Goal: Task Accomplishment & Management: Complete application form

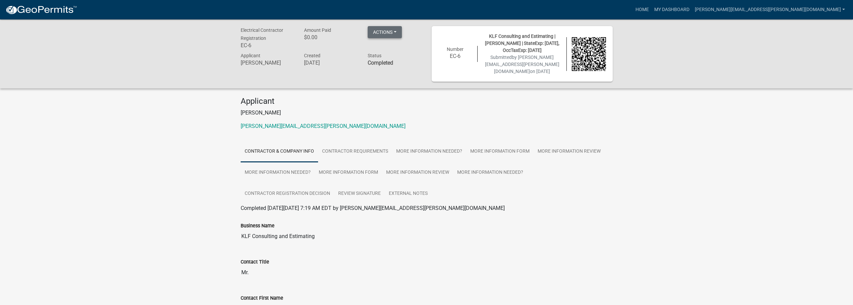
click at [395, 31] on button "Actions" at bounding box center [385, 32] width 34 height 12
click at [395, 50] on link "Printer Friendly" at bounding box center [395, 50] width 54 height 16
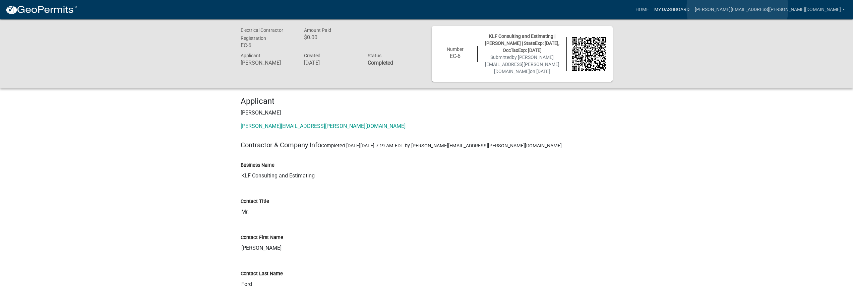
click at [692, 9] on link "My Dashboard" at bounding box center [671, 9] width 41 height 13
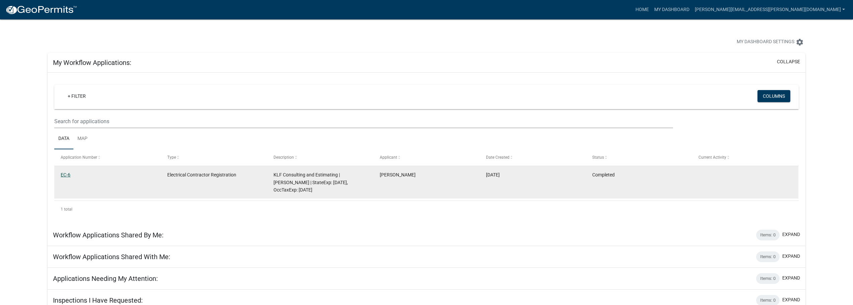
click at [65, 173] on link "EC-6" at bounding box center [66, 174] width 10 height 5
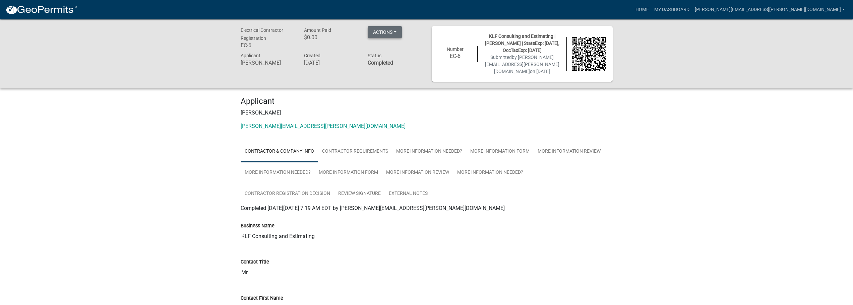
click at [395, 32] on button "Actions" at bounding box center [385, 32] width 34 height 12
click at [395, 48] on link "Printer Friendly" at bounding box center [395, 50] width 54 height 16
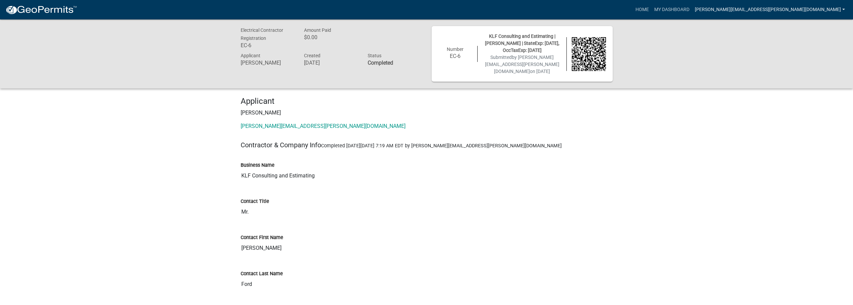
click at [844, 9] on link "[PERSON_NAME][EMAIL_ADDRESS][PERSON_NAME][DOMAIN_NAME]" at bounding box center [770, 9] width 156 height 13
click at [816, 44] on link "Contractor Profile" at bounding box center [818, 44] width 57 height 16
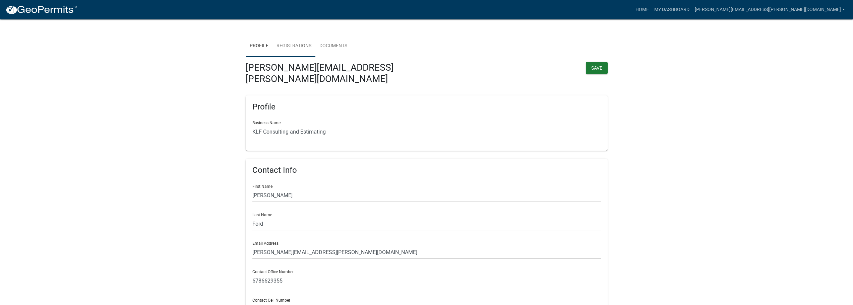
click at [296, 46] on link "Registrations" at bounding box center [293, 46] width 43 height 21
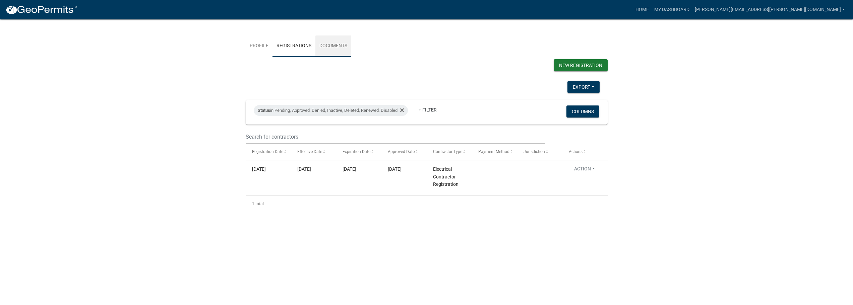
click at [332, 44] on link "Documents" at bounding box center [333, 46] width 36 height 21
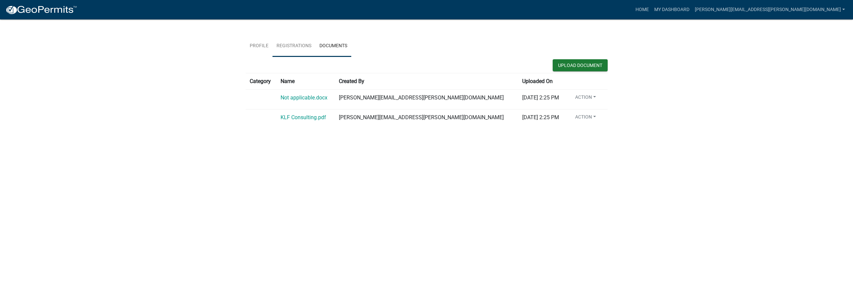
click at [297, 47] on link "Registrations" at bounding box center [293, 46] width 43 height 21
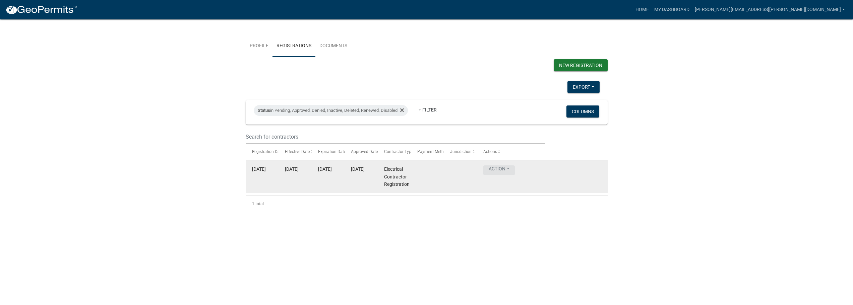
click at [505, 168] on button "Action" at bounding box center [499, 171] width 32 height 10
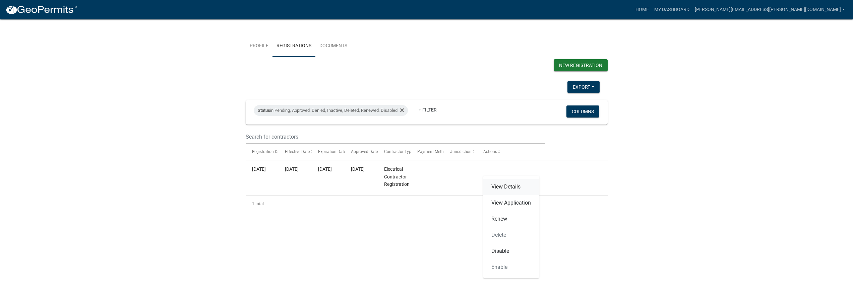
click at [515, 185] on link "View Details" at bounding box center [511, 187] width 56 height 16
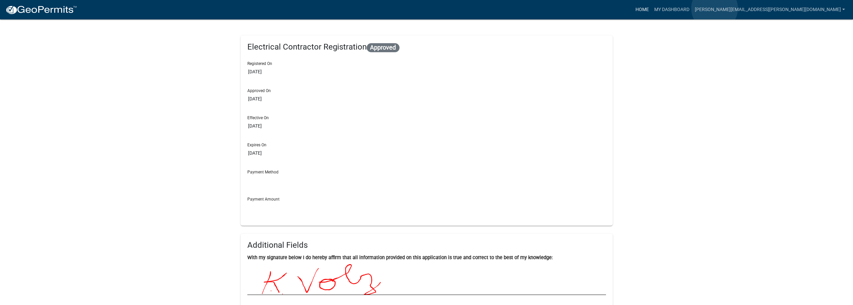
click at [651, 8] on link "Home" at bounding box center [642, 9] width 19 height 13
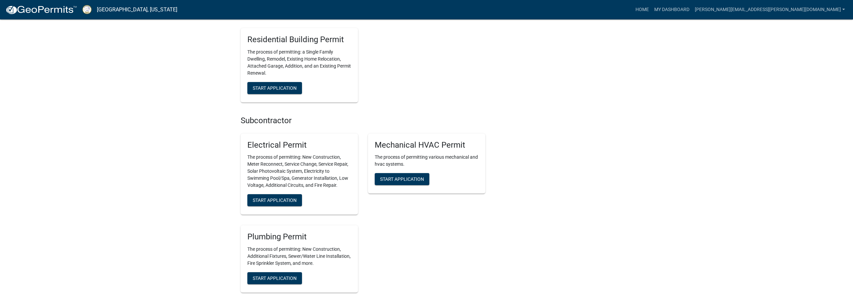
scroll to position [369, 0]
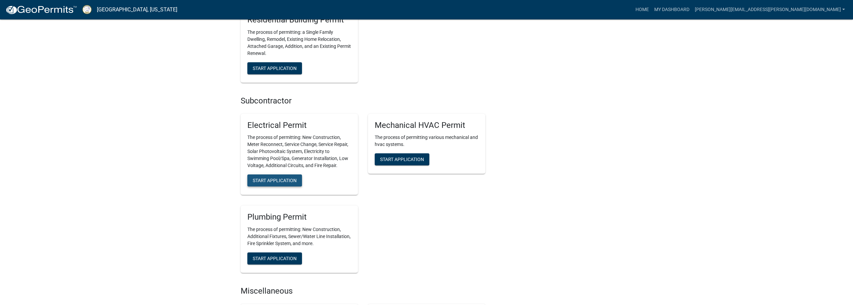
click at [281, 178] on span "Start Application" at bounding box center [275, 180] width 44 height 5
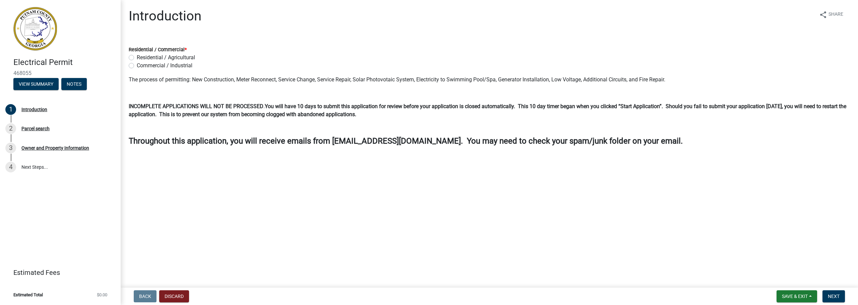
click at [137, 66] on label "Commercial / Industrial" at bounding box center [165, 66] width 56 height 8
click at [137, 66] on input "Commercial / Industrial" at bounding box center [139, 64] width 4 height 4
radio input "true"
click at [799, 295] on span "Save & Exit" at bounding box center [795, 296] width 26 height 5
click at [783, 262] on button "Save" at bounding box center [790, 263] width 54 height 16
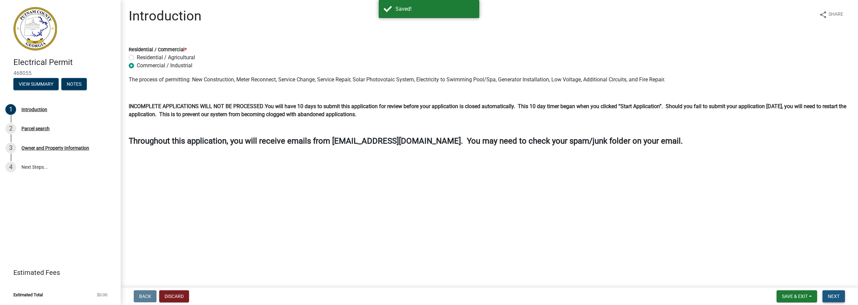
click at [830, 295] on span "Next" at bounding box center [834, 296] width 12 height 5
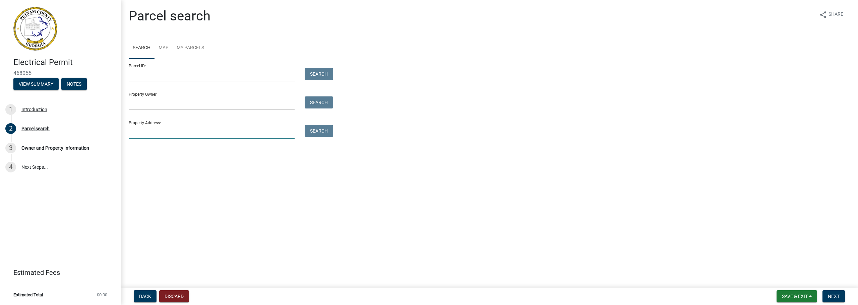
click at [161, 134] on input "Property Address:" at bounding box center [212, 132] width 166 height 14
click at [154, 133] on input "818 Oak Ctreet" at bounding box center [212, 132] width 166 height 14
type input "818 Oak Street"
click at [318, 128] on button "Search" at bounding box center [319, 131] width 28 height 12
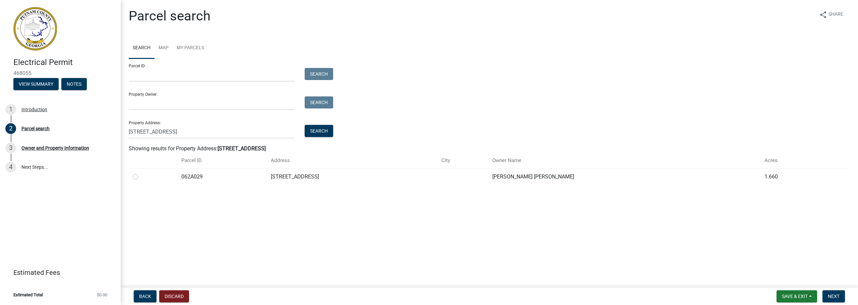
click at [141, 173] on label at bounding box center [141, 173] width 0 height 0
click at [141, 177] on input "radio" at bounding box center [143, 175] width 4 height 4
radio input "true"
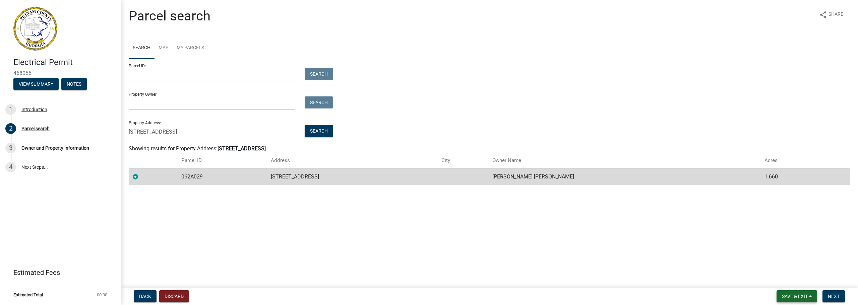
click at [794, 296] on span "Save & Exit" at bounding box center [795, 296] width 26 height 5
click at [779, 263] on button "Save" at bounding box center [790, 263] width 54 height 16
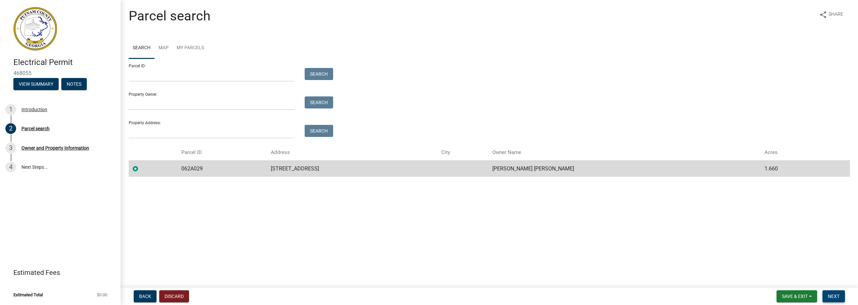
click at [831, 296] on span "Next" at bounding box center [834, 296] width 12 height 5
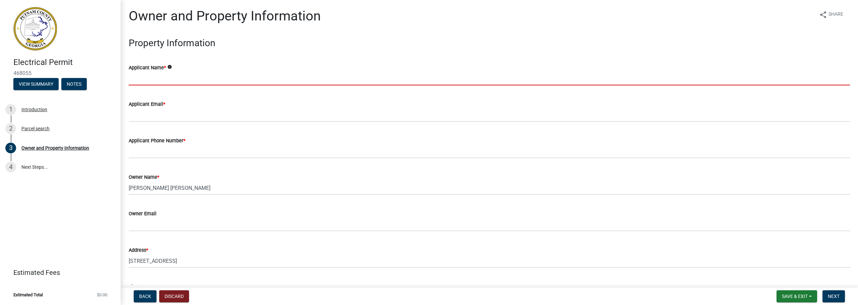
click at [175, 78] on input "Applicant Name *" at bounding box center [489, 79] width 721 height 14
type input "R"
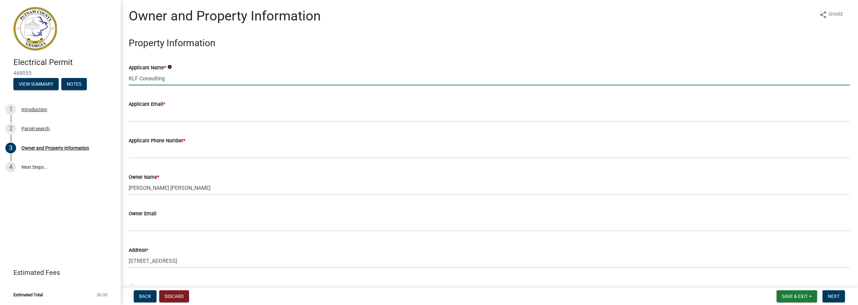
type input "KLF Consulting"
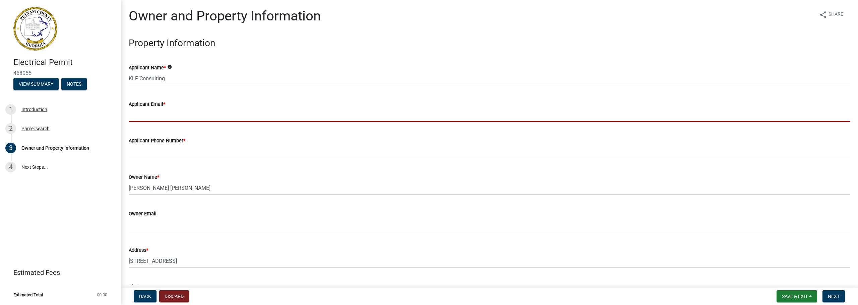
click at [163, 114] on input "Applicant Email *" at bounding box center [489, 115] width 721 height 14
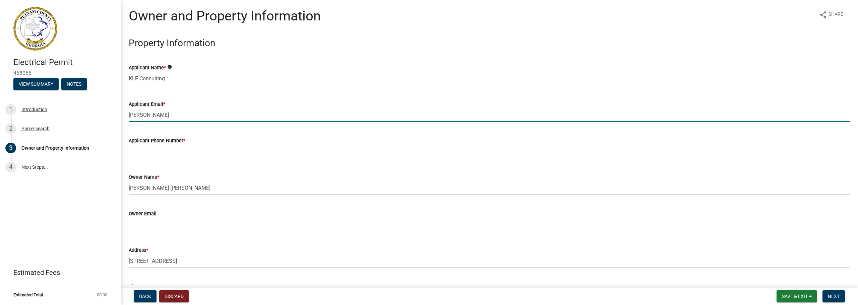
type input "[PERSON_NAME][EMAIL_ADDRESS][PERSON_NAME][DOMAIN_NAME]"
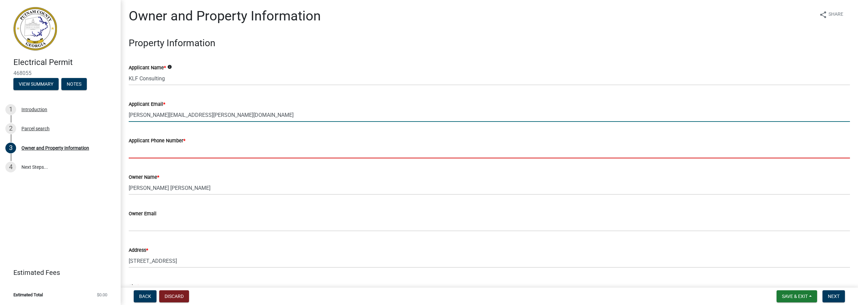
type input "6786629355"
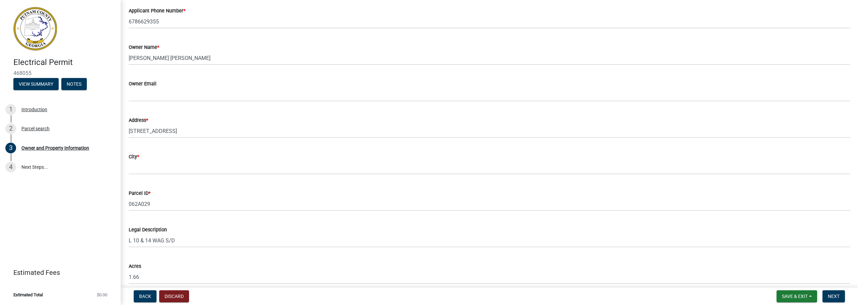
scroll to position [134, 0]
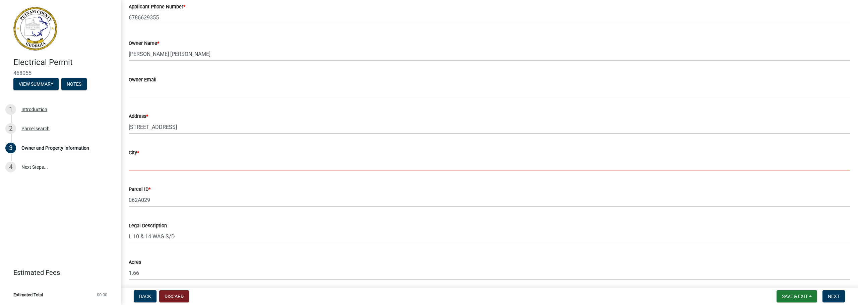
click at [161, 166] on input "City *" at bounding box center [489, 164] width 721 height 14
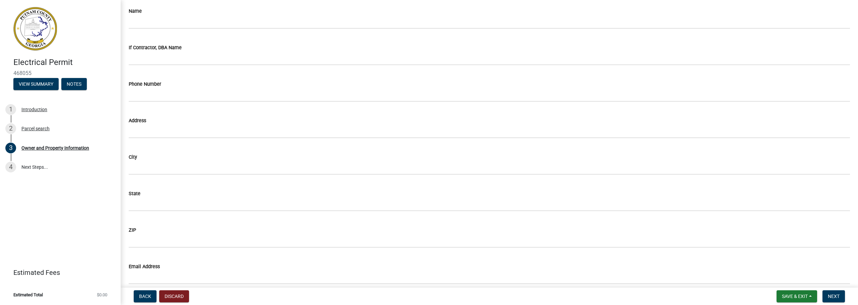
scroll to position [536, 0]
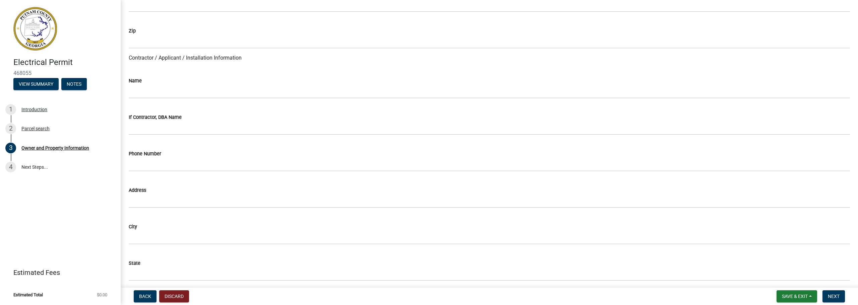
type input "Eatonton"
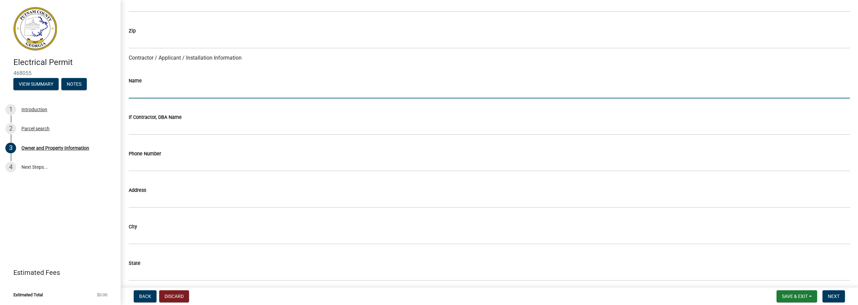
click at [168, 96] on input "Name" at bounding box center [489, 92] width 721 height 14
type input "R"
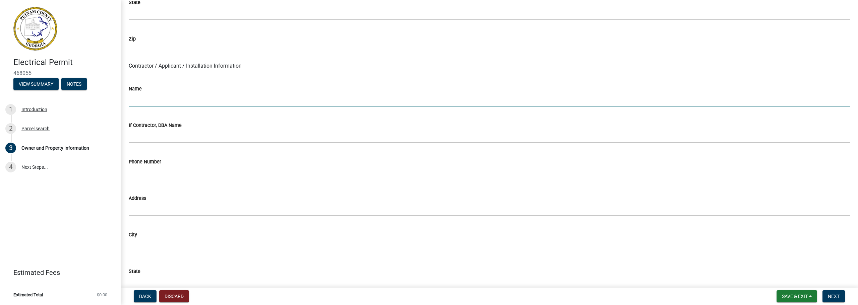
scroll to position [495, 0]
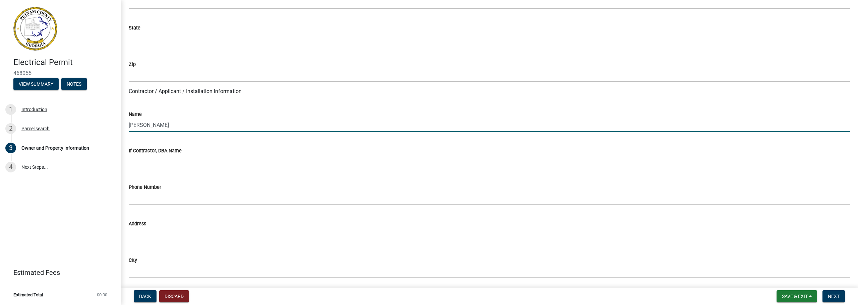
type input "Rick Ford"
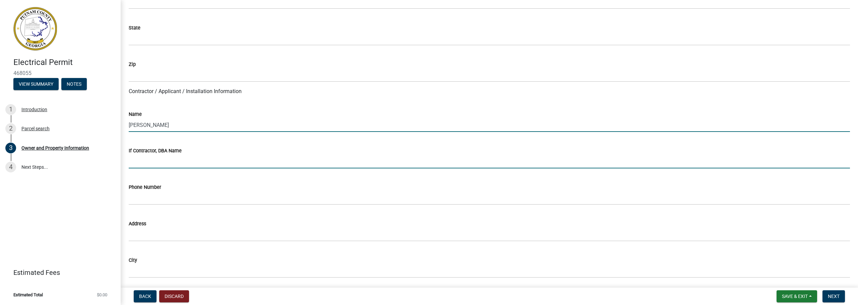
click at [178, 164] on input "If Contractor, DBA Name" at bounding box center [489, 162] width 721 height 14
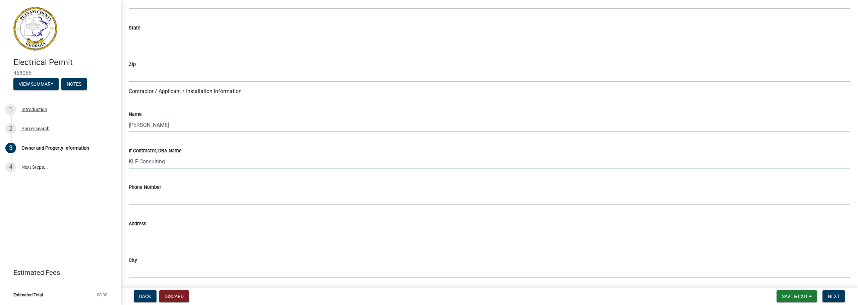
type input "KLF Consulting"
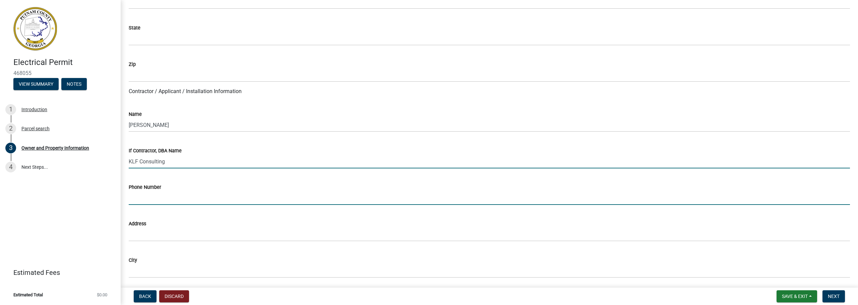
click at [165, 200] on input "Phone Number" at bounding box center [489, 198] width 721 height 14
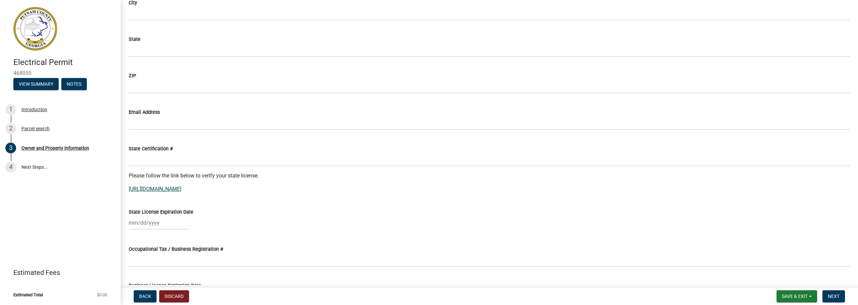
scroll to position [763, 0]
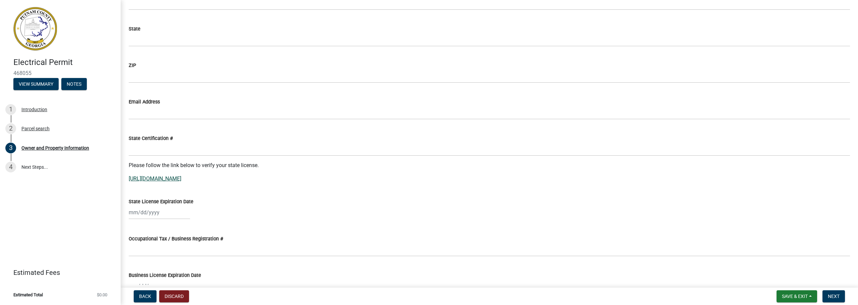
click at [176, 179] on link "[URL][DOMAIN_NAME]" at bounding box center [155, 179] width 53 height 6
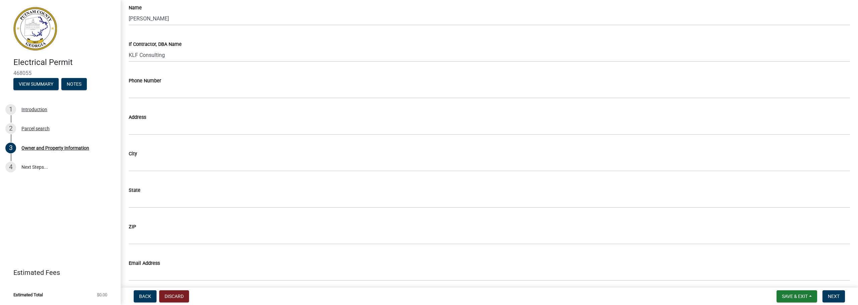
scroll to position [595, 0]
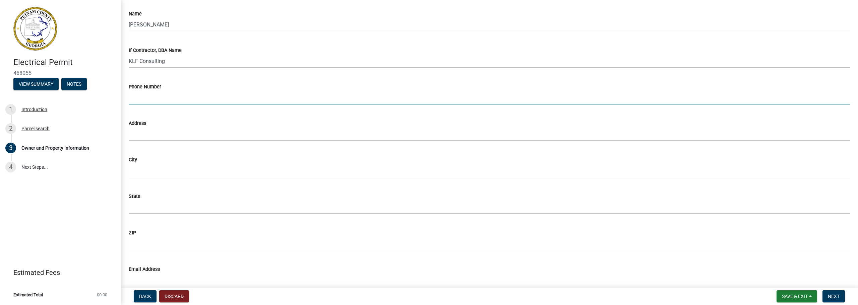
click at [176, 100] on input "Phone Number" at bounding box center [489, 98] width 721 height 14
click at [155, 97] on input "Phone Number" at bounding box center [489, 98] width 721 height 14
type input "678-662-9355"
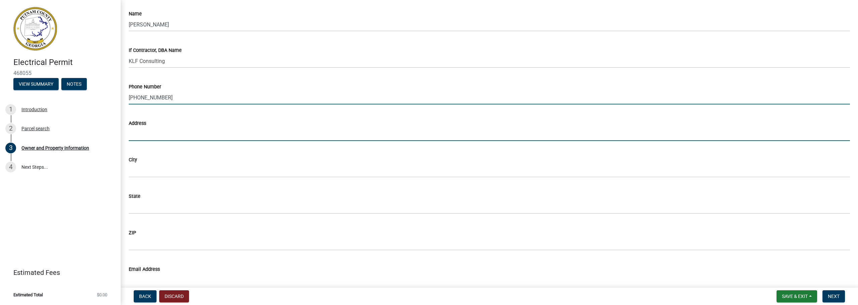
click at [153, 137] on input "Address" at bounding box center [489, 134] width 721 height 14
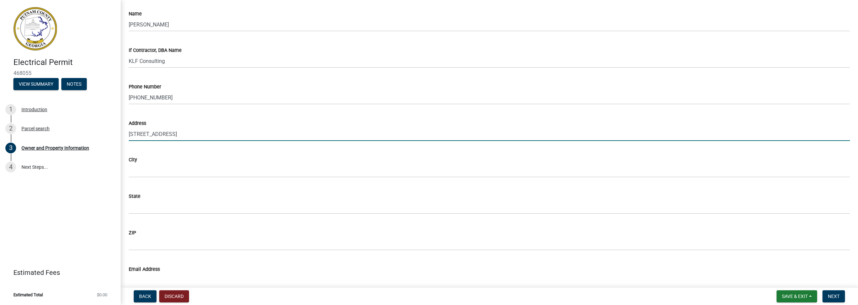
type input "31 Woodhaven Court"
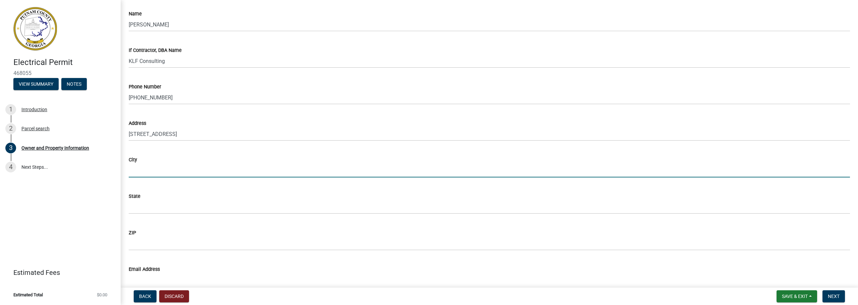
click at [156, 170] on input "City" at bounding box center [489, 171] width 721 height 14
type input "[GEOGRAPHIC_DATA]"
click at [154, 206] on input "State" at bounding box center [489, 207] width 721 height 14
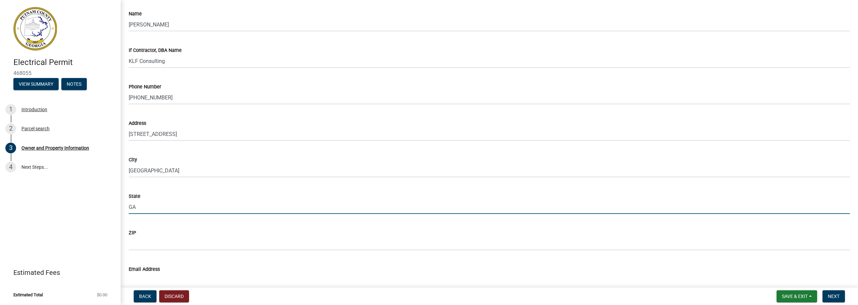
type input "GA"
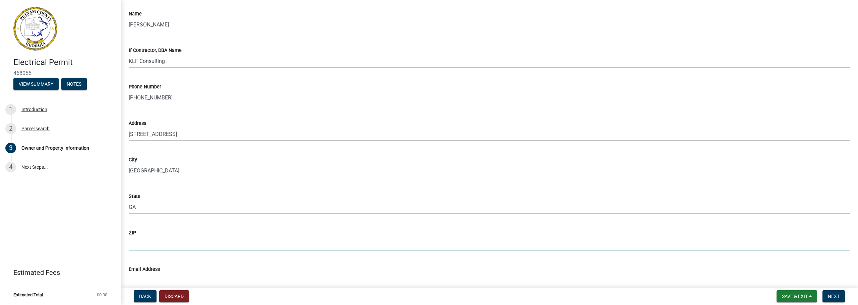
click at [142, 245] on input "ZIP" at bounding box center [489, 244] width 721 height 14
type input "0"
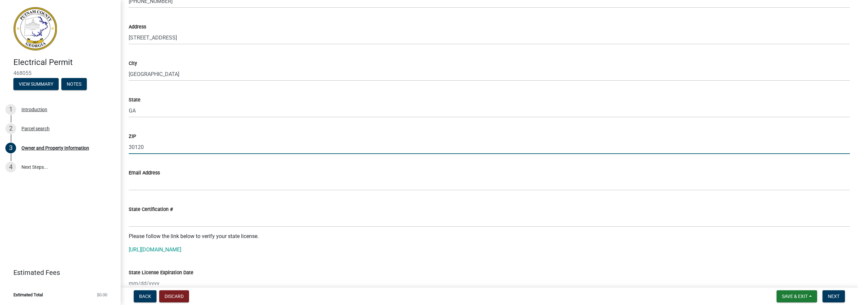
scroll to position [729, 0]
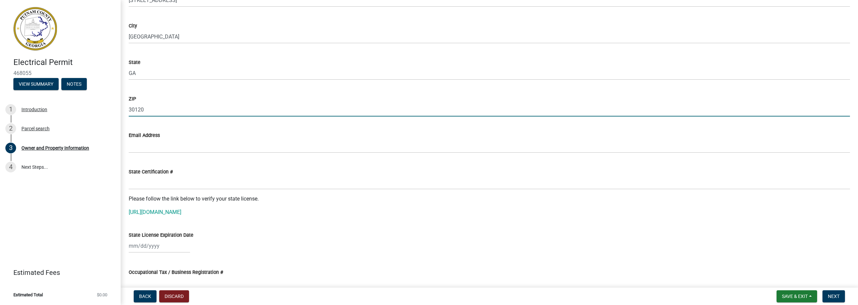
type input "30120"
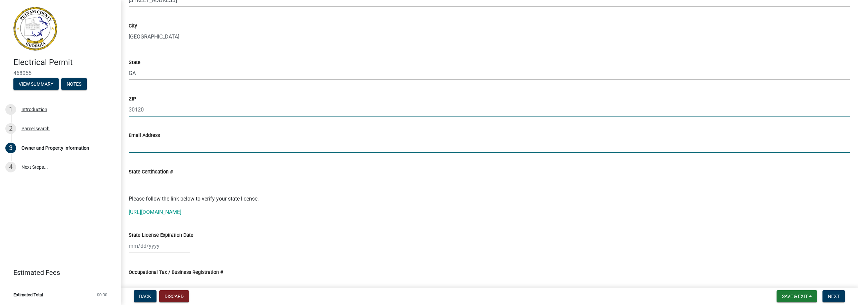
click at [164, 148] on input "Email Address" at bounding box center [489, 146] width 721 height 14
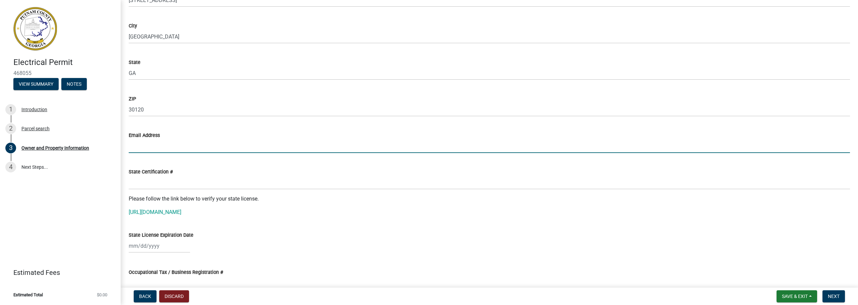
type input "[PERSON_NAME][EMAIL_ADDRESS][PERSON_NAME][DOMAIN_NAME]"
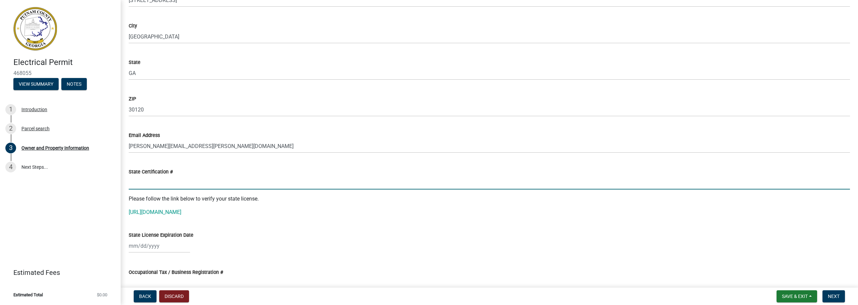
drag, startPoint x: 172, startPoint y: 183, endPoint x: 145, endPoint y: 177, distance: 28.1
click at [172, 183] on input "State Certification #" at bounding box center [489, 183] width 721 height 14
paste input "EN2I 59I 3"
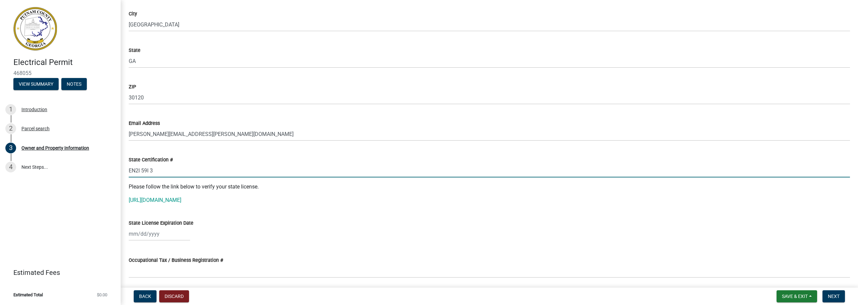
scroll to position [763, 0]
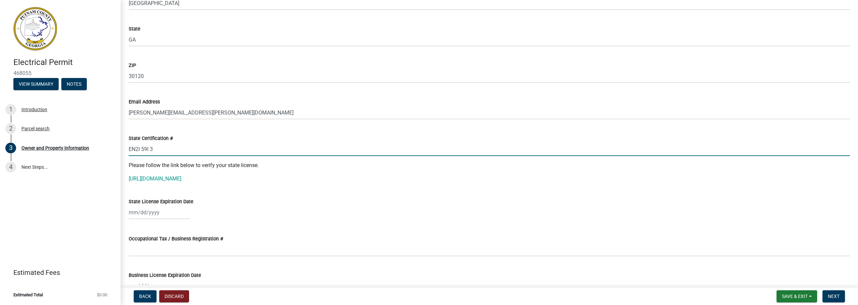
type input "EN2I 59I 3"
click at [147, 214] on div at bounding box center [159, 213] width 61 height 14
select select "8"
select select "2025"
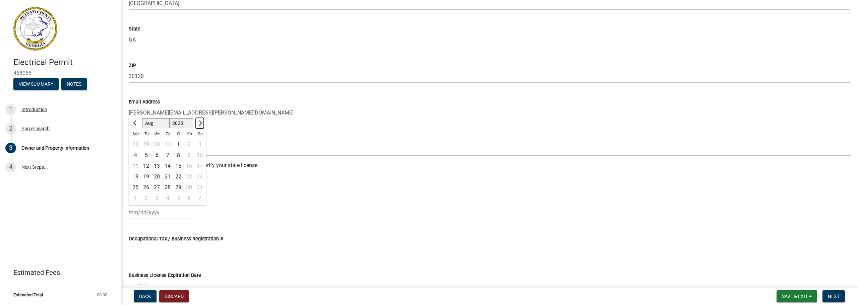
click at [199, 123] on span "Next month" at bounding box center [199, 123] width 5 height 5
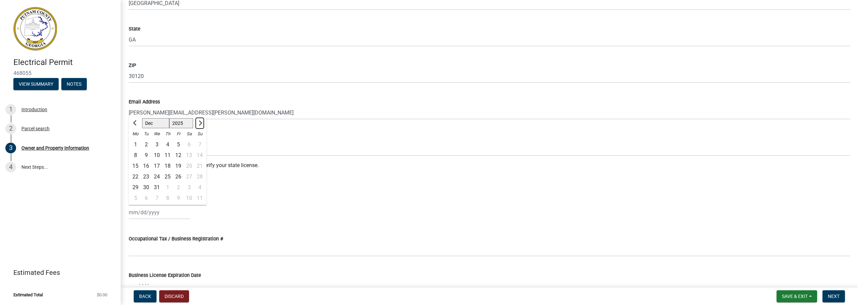
select select "1"
select select "2026"
click at [199, 123] on span "Next month" at bounding box center [199, 123] width 5 height 5
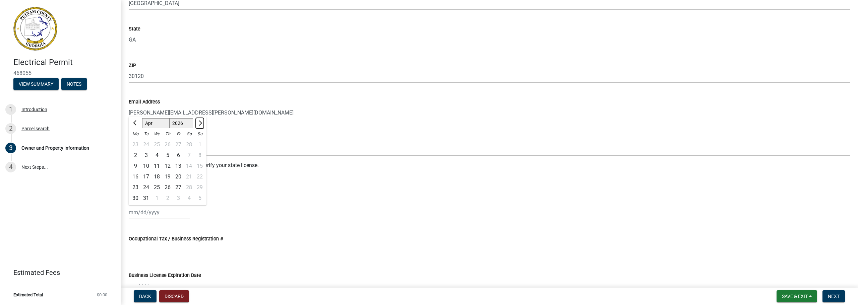
click at [199, 123] on span "Next month" at bounding box center [199, 123] width 5 height 5
click at [135, 123] on span "Previous month" at bounding box center [135, 123] width 5 height 5
select select "6"
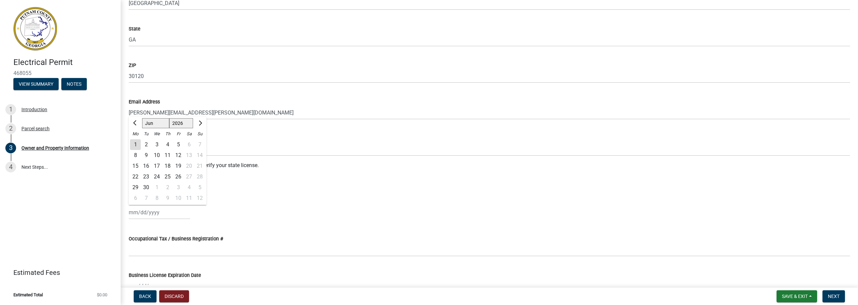
click at [145, 186] on div "30" at bounding box center [146, 187] width 11 height 11
type input "06/30/2026"
click at [245, 211] on div "06/30/2026" at bounding box center [489, 213] width 721 height 14
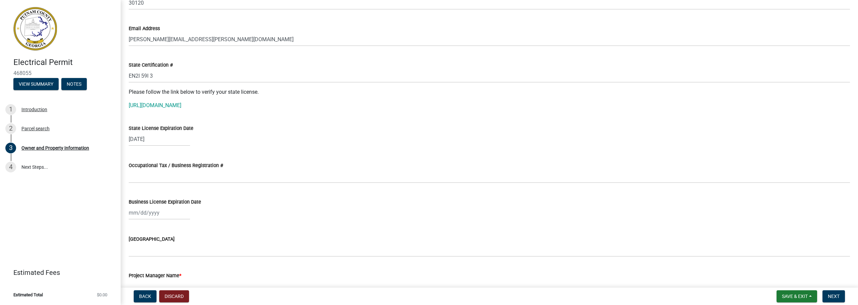
scroll to position [863, 0]
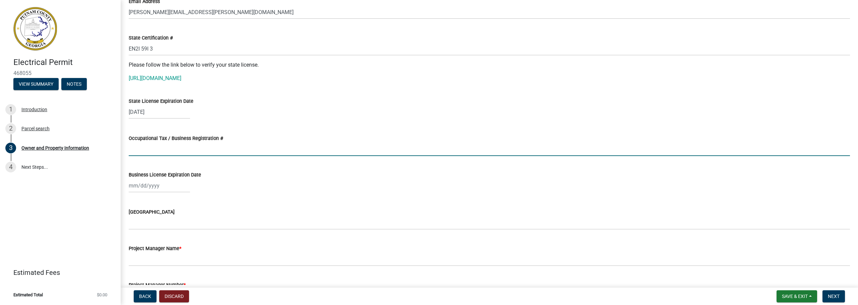
click at [217, 151] on input "Occupational Tax / Business Registration #" at bounding box center [489, 149] width 721 height 14
type input "N/A"
click at [160, 186] on div at bounding box center [159, 186] width 61 height 14
select select "8"
select select "2025"
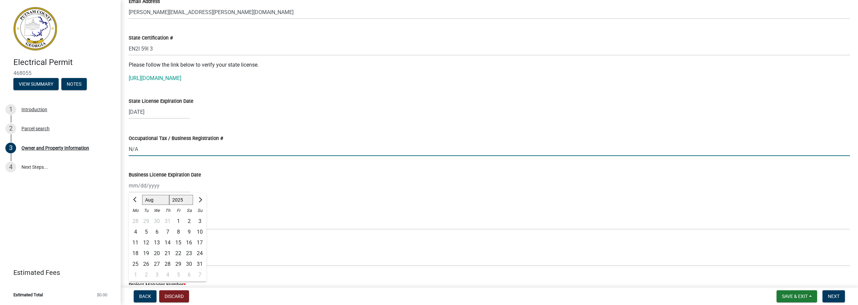
click at [140, 149] on input "N/A" at bounding box center [489, 149] width 721 height 14
drag, startPoint x: 140, startPoint y: 149, endPoint x: 121, endPoint y: 149, distance: 19.1
type input "RL24-00136"
click at [137, 188] on div at bounding box center [159, 186] width 61 height 14
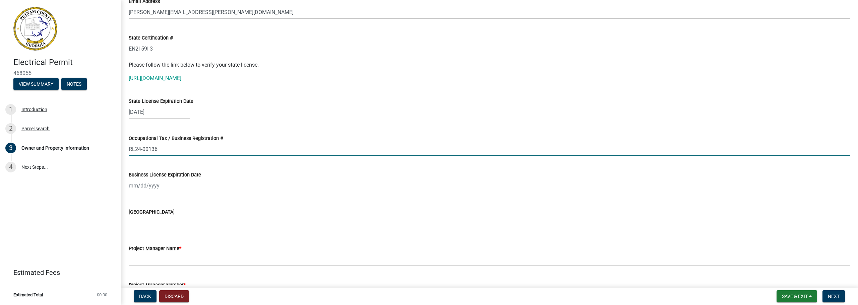
select select "8"
select select "2025"
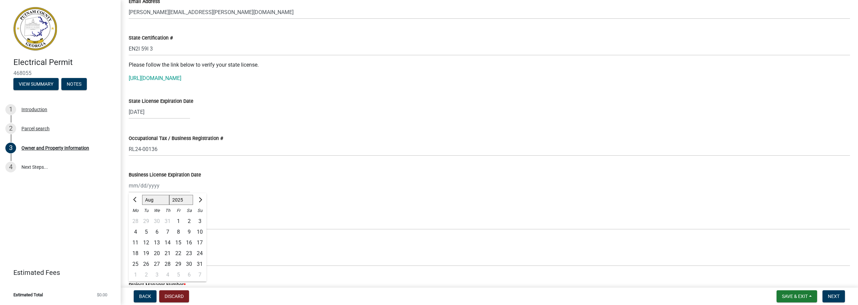
click at [205, 185] on div "Jan Feb Mar Apr May Jun Jul Aug Sep Oct Nov Dec 1525 1526 1527 1528 1529 1530 1…" at bounding box center [489, 186] width 721 height 14
click at [162, 185] on div at bounding box center [159, 186] width 61 height 14
select select "8"
select select "2025"
click at [229, 198] on wm-data-entity-input "Business License Expiration Date Jan Feb Mar Apr May Jun Jul Aug Sep Oct Nov De…" at bounding box center [489, 180] width 721 height 37
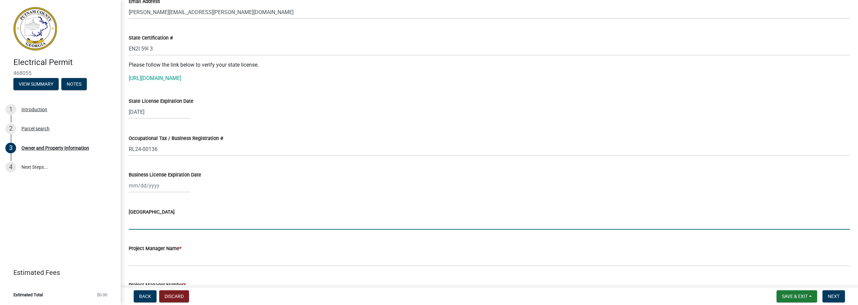
click at [136, 222] on input "Issuing County" at bounding box center [489, 223] width 721 height 14
click at [168, 187] on div at bounding box center [159, 186] width 61 height 14
select select "8"
select select "2025"
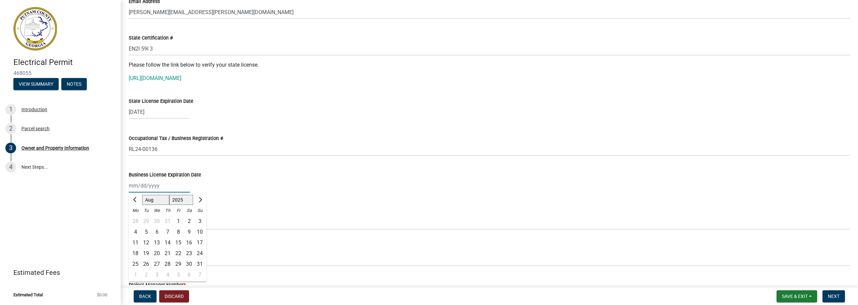
click at [145, 202] on select "Jan Feb Mar Apr May Jun Jul Aug Sep Oct Nov Dec" at bounding box center [155, 200] width 27 height 10
select select "1"
click at [142, 195] on select "Jan Feb Mar Apr May Jun Jul Aug Sep Oct Nov Dec" at bounding box center [155, 200] width 27 height 10
click at [179, 262] on div "31" at bounding box center [178, 264] width 11 height 11
type input "01/31/2025"
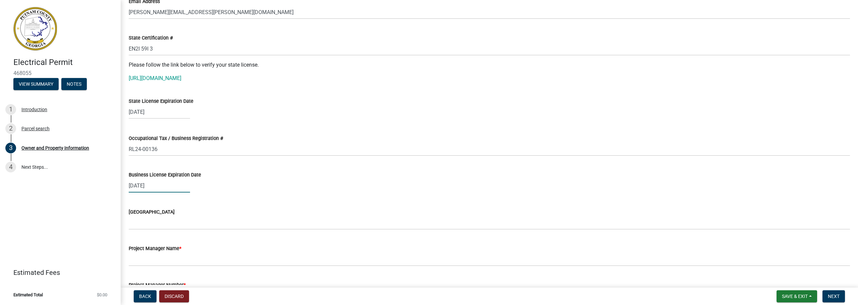
click at [162, 185] on div "01/31/2025" at bounding box center [159, 186] width 61 height 14
click at [181, 199] on select "1525 1526 1527 1528 1529 1530 1531 1532 1533 1534 1535 1536 1537 1538 1539 1540…" at bounding box center [181, 200] width 24 height 10
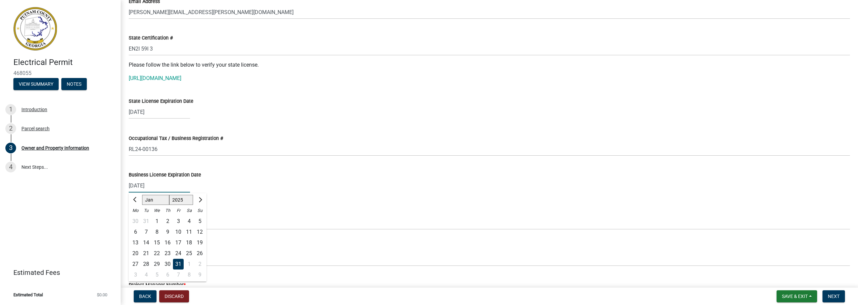
select select "2026"
click at [169, 195] on select "1525 1526 1527 1528 1529 1530 1531 1532 1533 1534 1535 1536 1537 1538 1539 1540…" at bounding box center [181, 200] width 24 height 10
click at [237, 213] on div "Issuing County" at bounding box center [489, 212] width 721 height 8
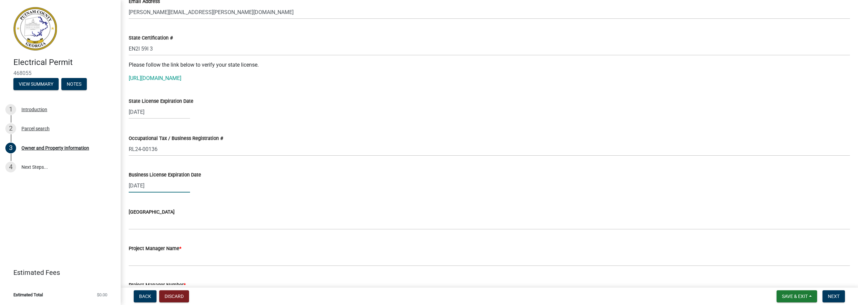
click at [180, 186] on div "01/31/2025" at bounding box center [159, 186] width 61 height 14
click at [185, 200] on select "1525 1526 1527 1528 1529 1530 1531 1532 1533 1534 1535 1536 1537 1538 1539 1540…" at bounding box center [181, 200] width 24 height 10
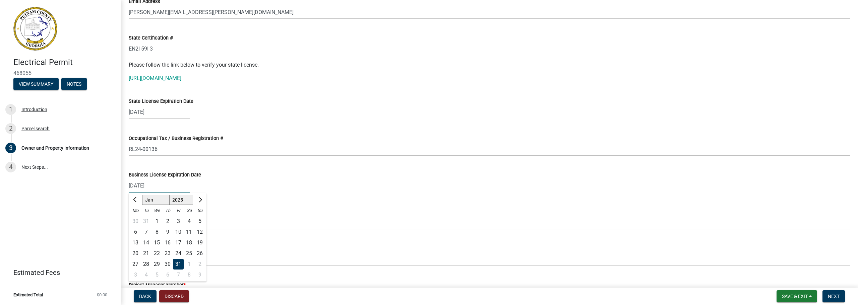
select select "2026"
click at [169, 195] on select "1525 1526 1527 1528 1529 1530 1531 1532 1533 1534 1535 1536 1537 1538 1539 1540…" at bounding box center [181, 200] width 24 height 10
click at [169, 186] on input "01/31/2025" at bounding box center [159, 186] width 61 height 14
type input "[DATE]"
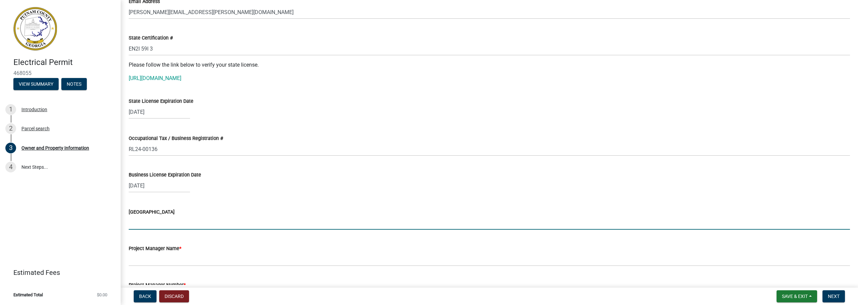
click at [177, 225] on input "Issuing County" at bounding box center [489, 223] width 721 height 14
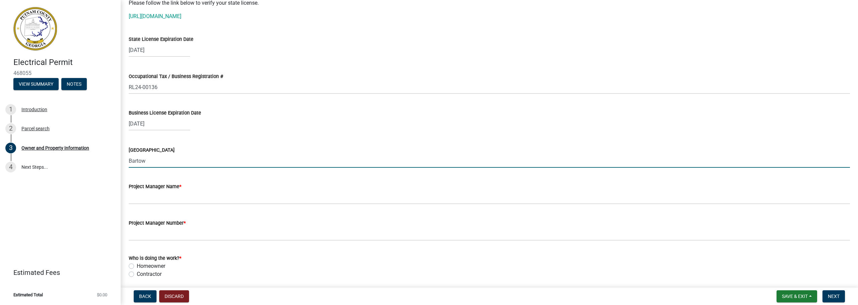
scroll to position [930, 0]
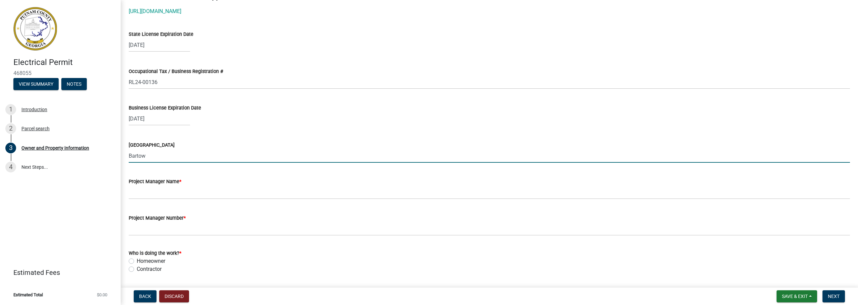
type input "Bartow"
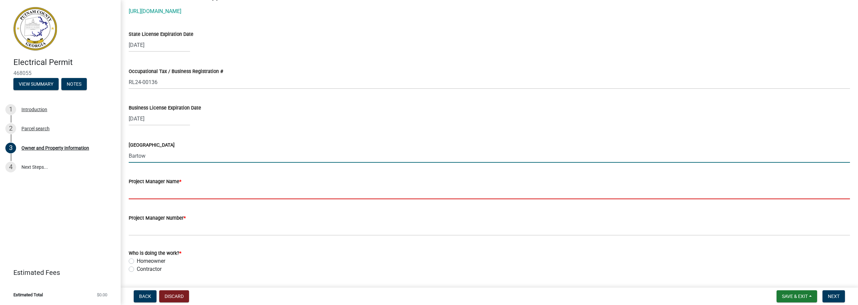
click at [175, 196] on input "Project Manager Name *" at bounding box center [489, 193] width 721 height 14
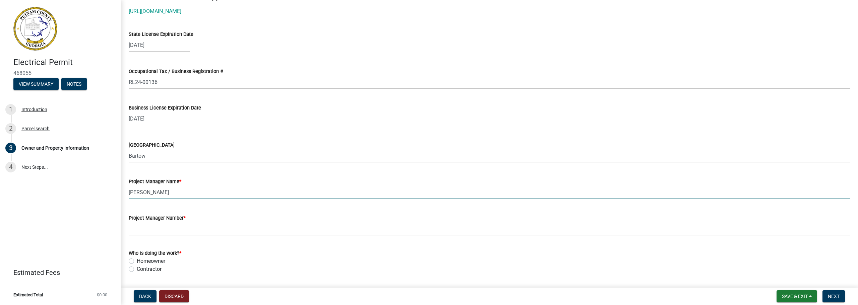
type input "Brandon Odil"
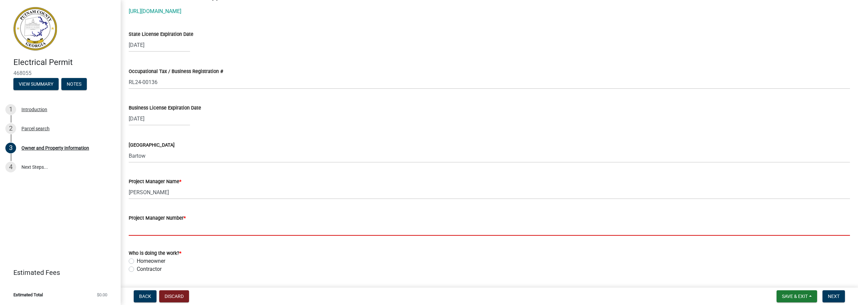
click at [165, 230] on input "Project Manager Number *" at bounding box center [489, 229] width 721 height 14
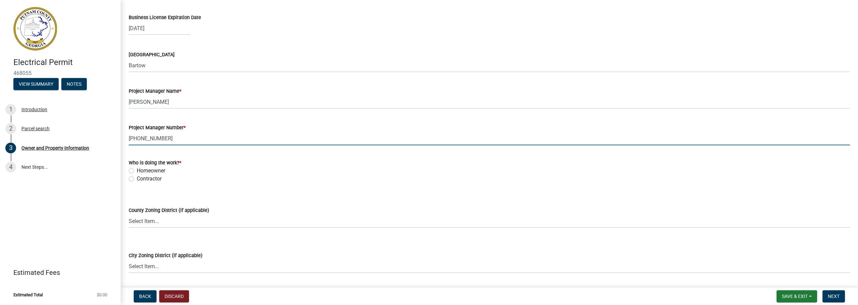
scroll to position [1031, 0]
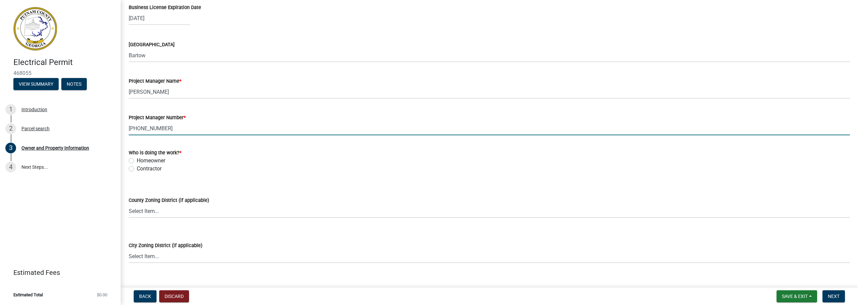
type input "678-462-7941"
click at [137, 169] on label "Contractor" at bounding box center [149, 169] width 25 height 8
click at [137, 169] on input "Contractor" at bounding box center [139, 167] width 4 height 4
radio input "true"
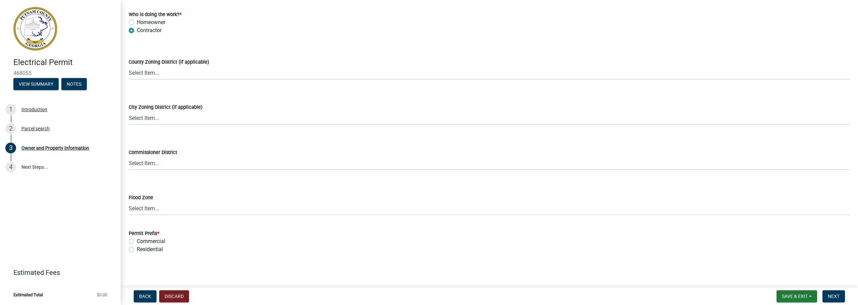
scroll to position [1170, 0]
click at [137, 241] on label "Commercial" at bounding box center [151, 241] width 28 height 8
click at [137, 241] on input "Commercial" at bounding box center [139, 239] width 4 height 4
radio input "true"
click at [796, 296] on span "Save & Exit" at bounding box center [795, 296] width 26 height 5
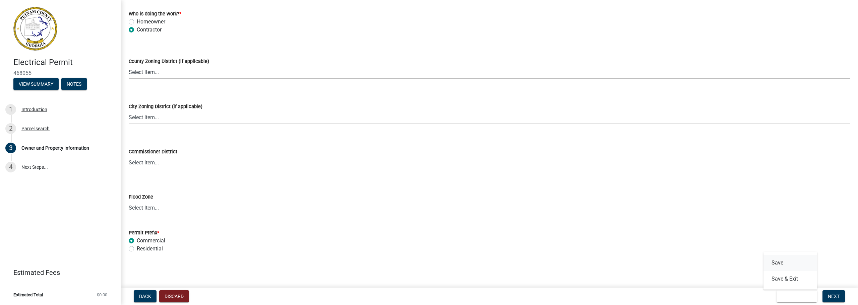
click at [780, 263] on button "Save" at bounding box center [790, 263] width 54 height 16
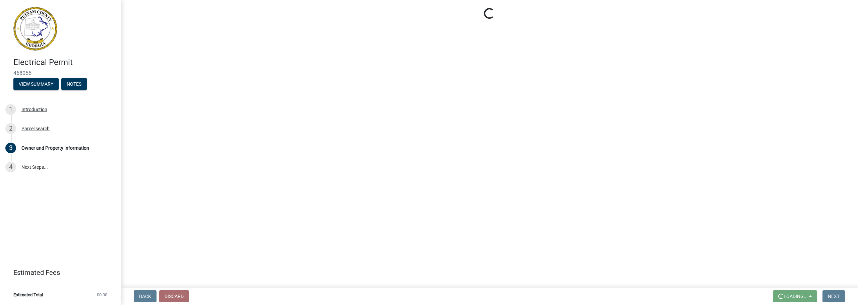
scroll to position [0, 0]
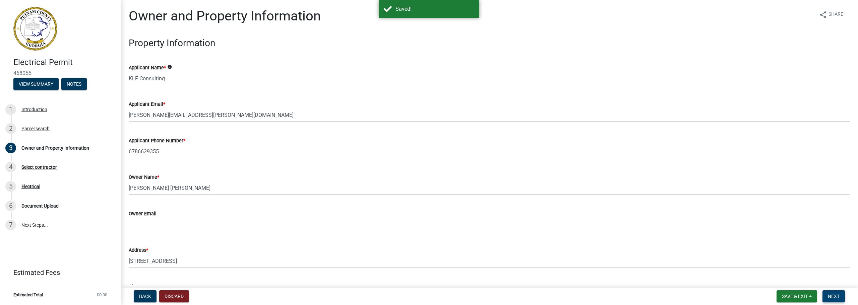
click at [832, 295] on span "Next" at bounding box center [834, 296] width 12 height 5
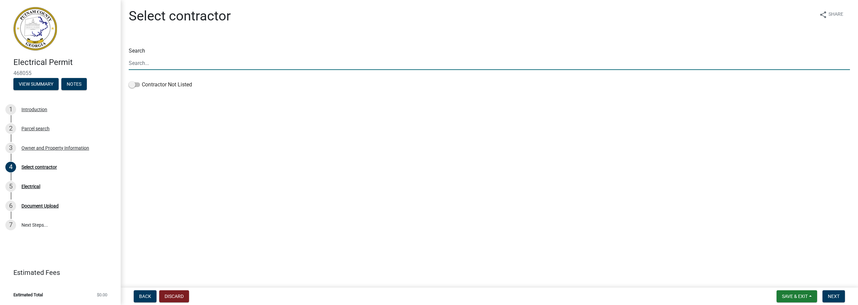
click at [153, 63] on input "Search" at bounding box center [489, 63] width 721 height 14
type input "r"
type input "K"
type input "r"
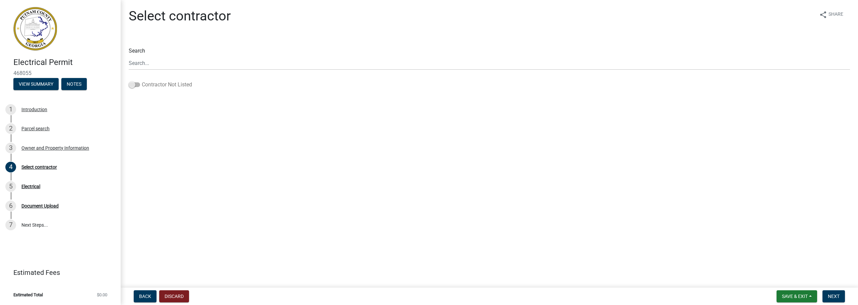
click at [137, 86] on span at bounding box center [134, 84] width 11 height 5
click at [142, 81] on input "Contractor Not Listed" at bounding box center [142, 81] width 0 height 0
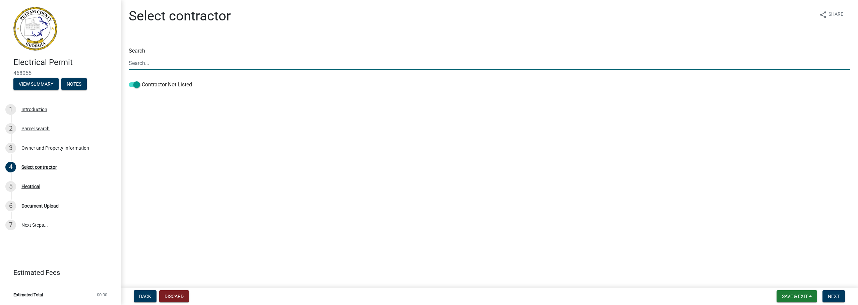
click at [143, 63] on input "Search" at bounding box center [489, 63] width 721 height 14
click at [132, 85] on span at bounding box center [134, 84] width 11 height 5
click at [142, 81] on input "Contractor Not Listed" at bounding box center [142, 81] width 0 height 0
click at [145, 63] on input "Search" at bounding box center [489, 63] width 721 height 14
type input "Rick Ford"
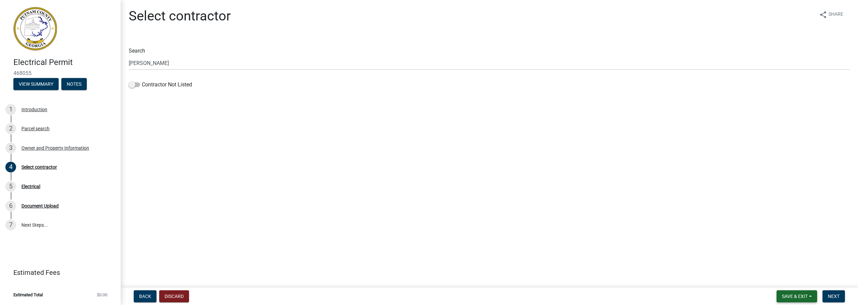
click at [794, 295] on span "Save & Exit" at bounding box center [795, 296] width 26 height 5
click at [781, 262] on button "Save" at bounding box center [790, 263] width 54 height 16
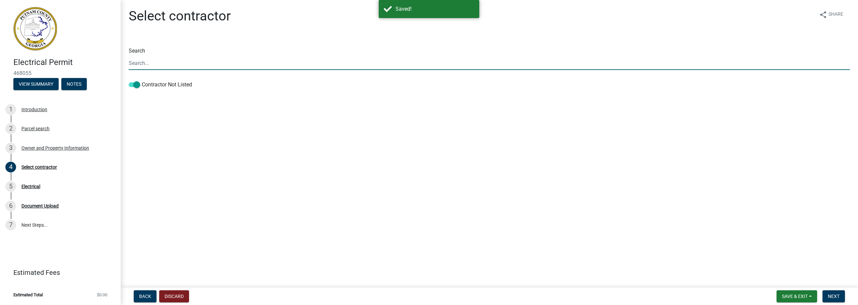
click at [152, 63] on input "Search" at bounding box center [489, 63] width 721 height 14
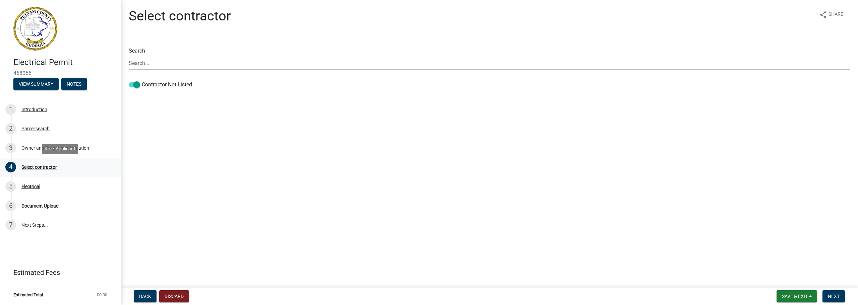
click at [41, 165] on div "Select contractor" at bounding box center [39, 167] width 36 height 5
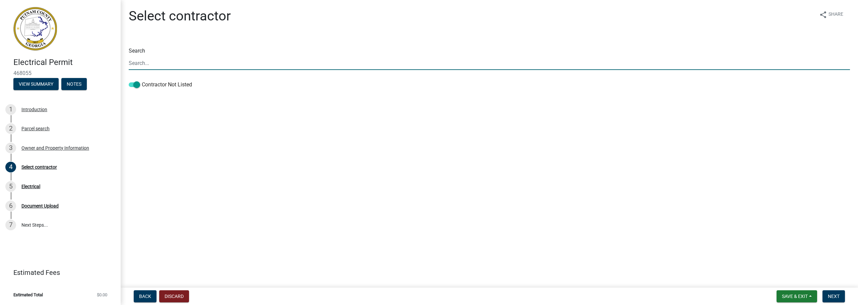
click at [136, 63] on input "Search" at bounding box center [489, 63] width 721 height 14
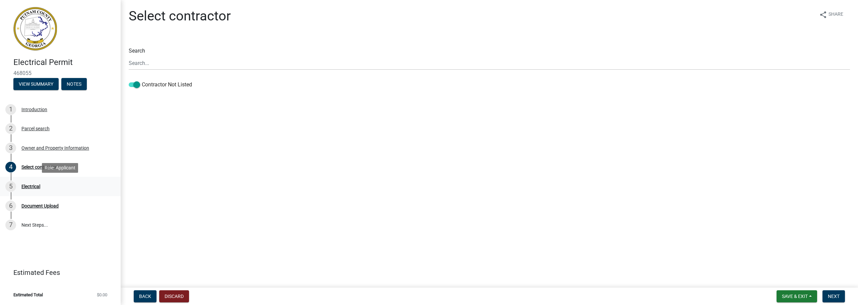
click at [34, 186] on div "Electrical" at bounding box center [30, 186] width 19 height 5
click at [28, 187] on div "Electrical" at bounding box center [30, 186] width 19 height 5
click at [835, 294] on span "Next" at bounding box center [834, 296] width 12 height 5
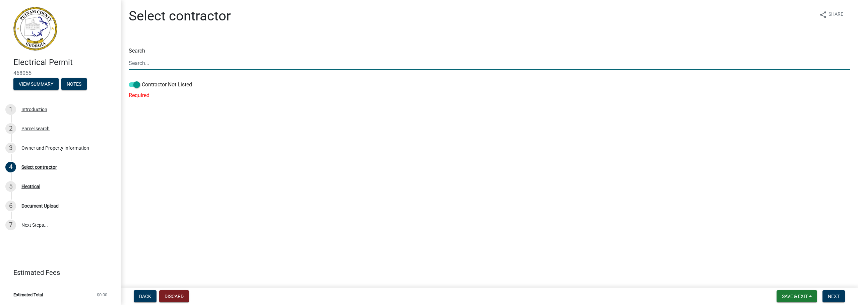
click at [148, 64] on input "Search" at bounding box center [489, 63] width 721 height 14
click at [130, 84] on span at bounding box center [134, 84] width 11 height 5
click at [142, 81] on input "Contractor Not Listed" at bounding box center [142, 81] width 0 height 0
click at [139, 62] on input "Search" at bounding box center [489, 63] width 721 height 14
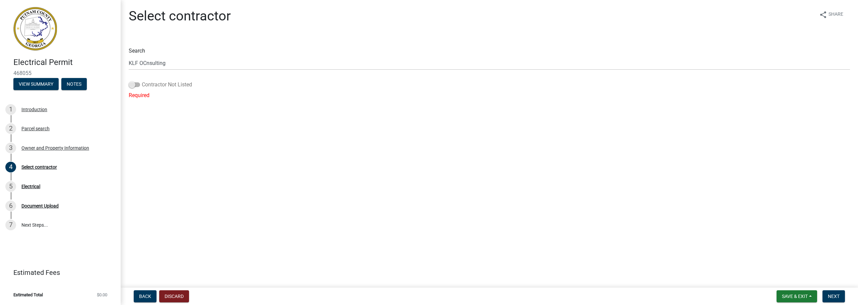
click at [137, 84] on span at bounding box center [134, 84] width 11 height 5
click at [142, 81] on input "Contractor Not Listed" at bounding box center [142, 81] width 0 height 0
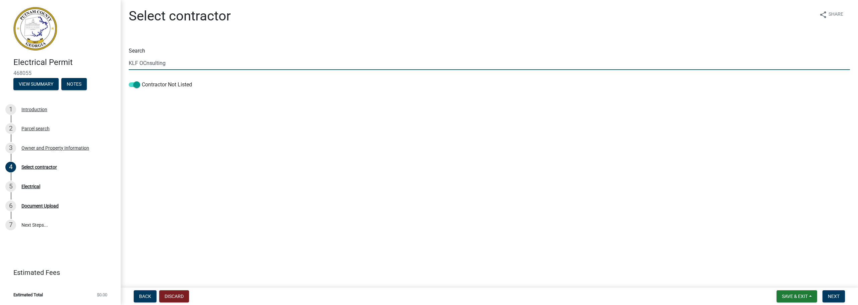
click at [147, 64] on input "KLF OCnsulting" at bounding box center [489, 63] width 721 height 14
type input "KLF Consulting"
click at [789, 298] on span "Save & Exit" at bounding box center [795, 296] width 26 height 5
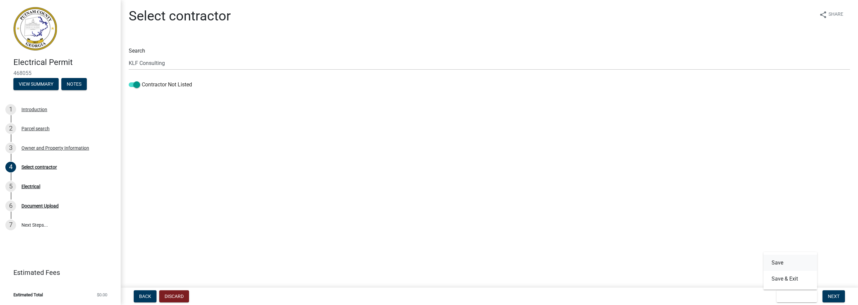
click at [780, 259] on button "Save" at bounding box center [790, 263] width 54 height 16
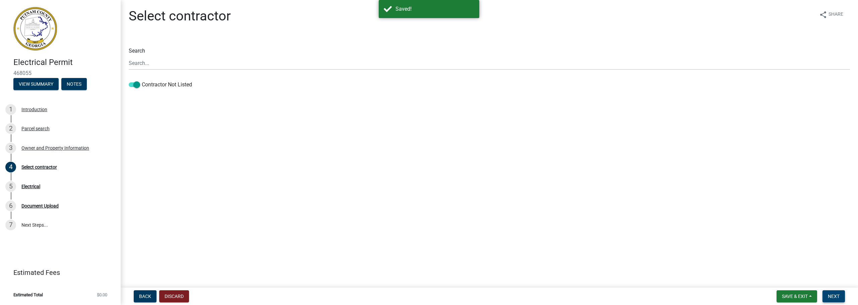
click at [833, 296] on span "Next" at bounding box center [834, 296] width 12 height 5
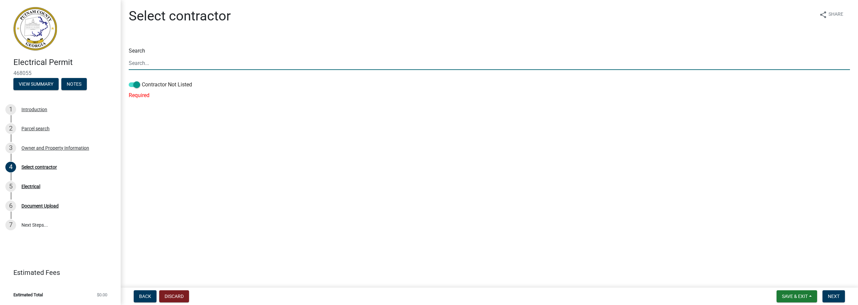
click at [144, 62] on input "Search" at bounding box center [489, 63] width 721 height 14
type input "KLF"
click at [132, 85] on span at bounding box center [134, 84] width 11 height 5
click at [142, 81] on input "Contractor Not Listed" at bounding box center [142, 81] width 0 height 0
click at [154, 65] on input "KLF" at bounding box center [489, 63] width 721 height 14
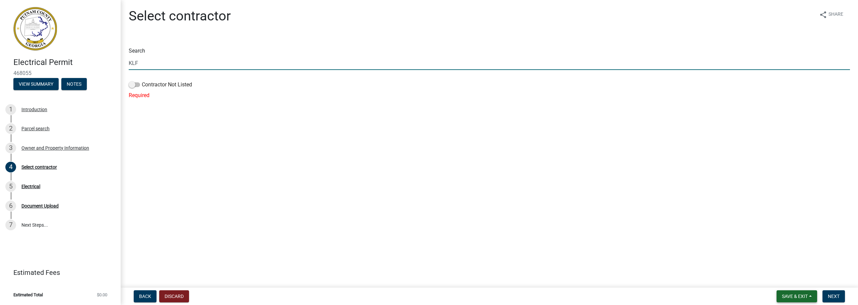
click at [791, 293] on button "Save & Exit" at bounding box center [796, 297] width 41 height 12
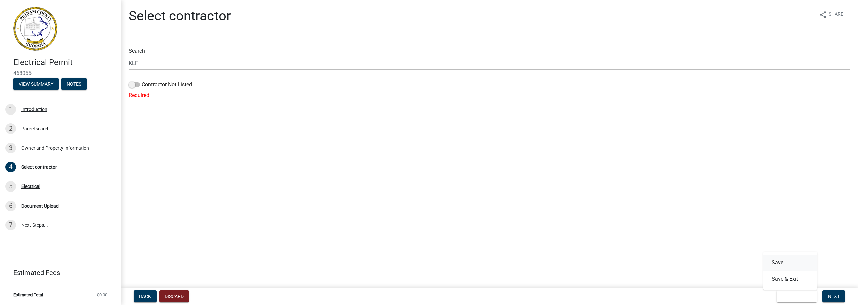
click at [782, 263] on button "Save" at bounding box center [790, 263] width 54 height 16
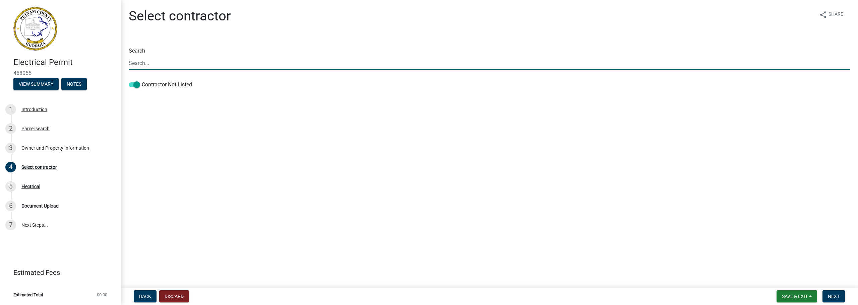
click at [137, 61] on input "Search" at bounding box center [489, 63] width 721 height 14
click at [144, 63] on input "Search" at bounding box center [489, 63] width 721 height 14
type input "Rick Ford"
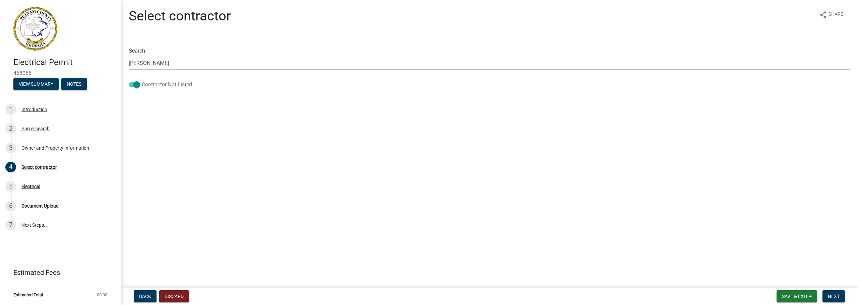
click at [132, 86] on span at bounding box center [134, 84] width 11 height 5
click at [142, 81] on input "Contractor Not Listed" at bounding box center [142, 81] width 0 height 0
click at [798, 294] on span "Save & Exit" at bounding box center [795, 296] width 26 height 5
click at [781, 262] on button "Save" at bounding box center [790, 263] width 54 height 16
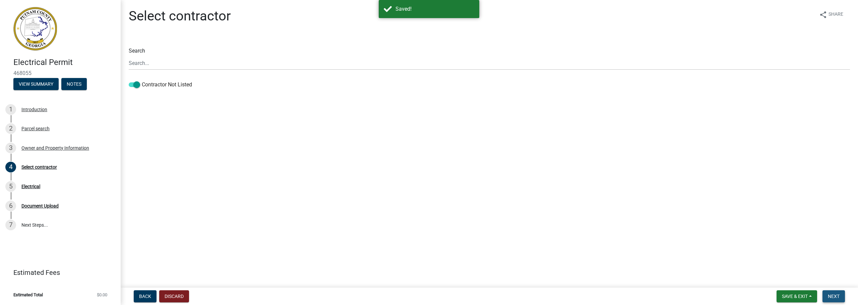
click at [835, 293] on button "Next" at bounding box center [833, 297] width 22 height 12
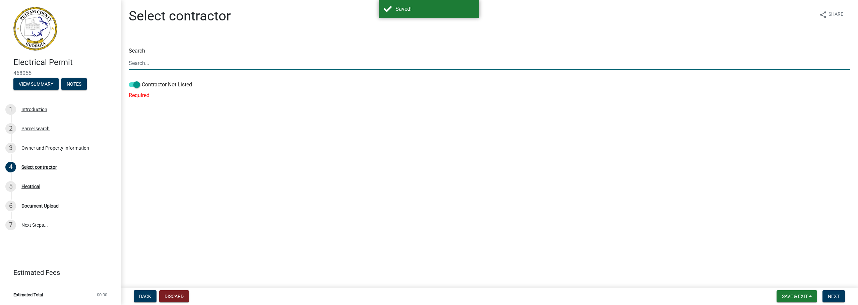
click at [145, 62] on input "Search" at bounding box center [489, 63] width 721 height 14
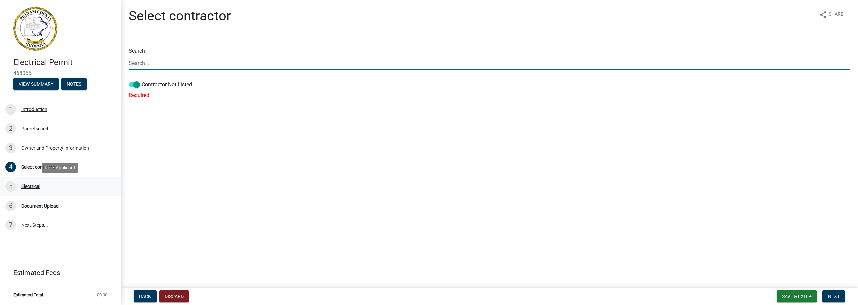
click at [29, 187] on div "Electrical" at bounding box center [30, 186] width 19 height 5
click at [139, 65] on input "Search" at bounding box center [489, 63] width 721 height 14
type input "intellitech"
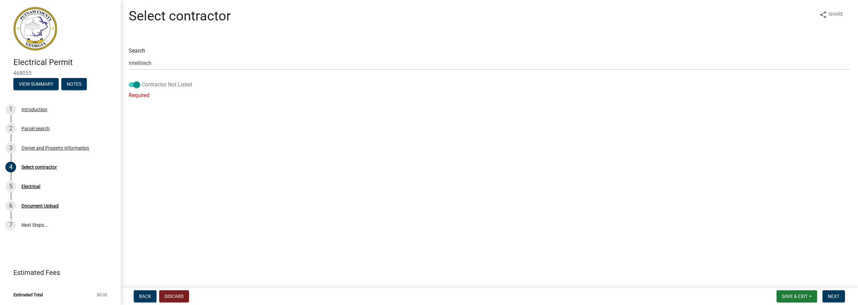
click at [133, 82] on span at bounding box center [134, 84] width 11 height 5
click at [142, 81] on input "Contractor Not Listed" at bounding box center [142, 81] width 0 height 0
click at [792, 294] on span "Save & Exit" at bounding box center [795, 296] width 26 height 5
click at [778, 260] on button "Save" at bounding box center [790, 263] width 54 height 16
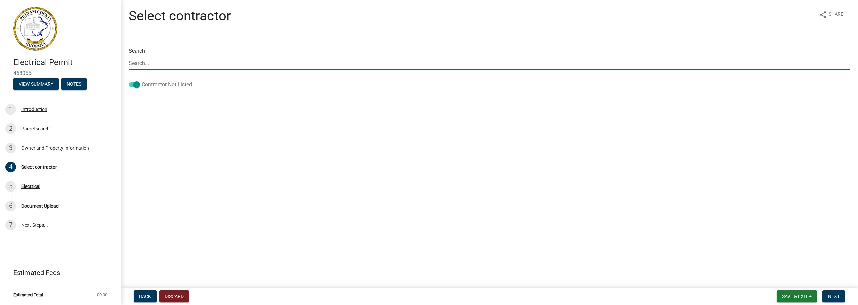
click at [133, 84] on span at bounding box center [134, 84] width 11 height 5
click at [142, 81] on input "Contractor Not Listed" at bounding box center [142, 81] width 0 height 0
click at [136, 62] on input "Search" at bounding box center [489, 63] width 721 height 14
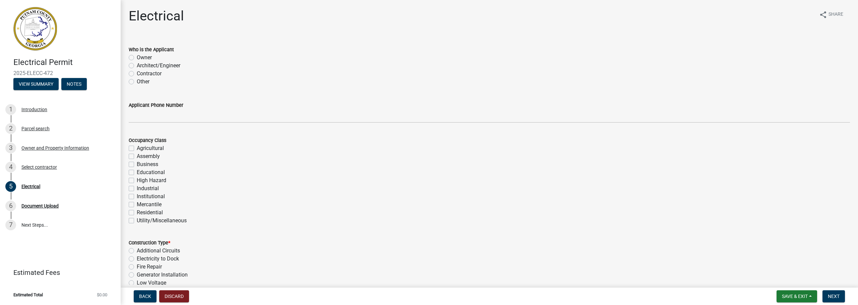
click at [137, 75] on label "Contractor" at bounding box center [149, 74] width 25 height 8
click at [137, 74] on input "Contractor" at bounding box center [139, 72] width 4 height 4
radio input "true"
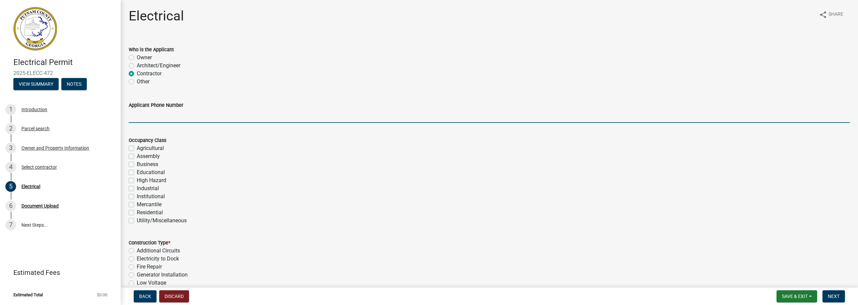
click at [148, 116] on input "Applicant Phone Number" at bounding box center [489, 116] width 721 height 14
click at [159, 118] on input "Applicant Phone Number" at bounding box center [489, 116] width 721 height 14
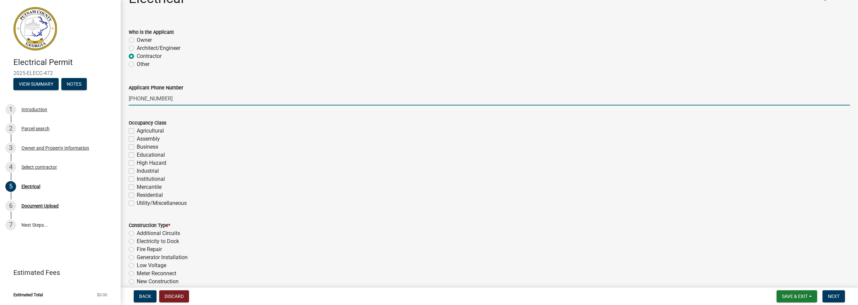
scroll to position [34, 0]
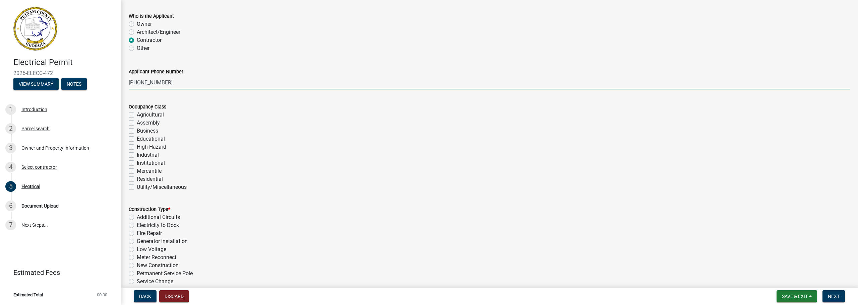
type input "678-462-7941"
click at [137, 188] on label "Utility/Miscellaneous" at bounding box center [162, 187] width 50 height 8
click at [137, 188] on input "Utility/Miscellaneous" at bounding box center [139, 185] width 4 height 4
checkbox input "true"
checkbox input "false"
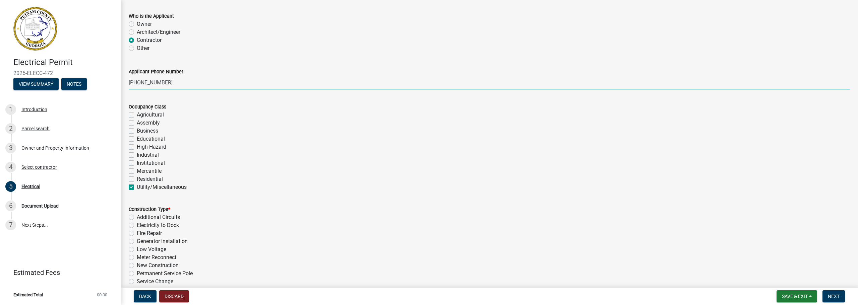
checkbox input "false"
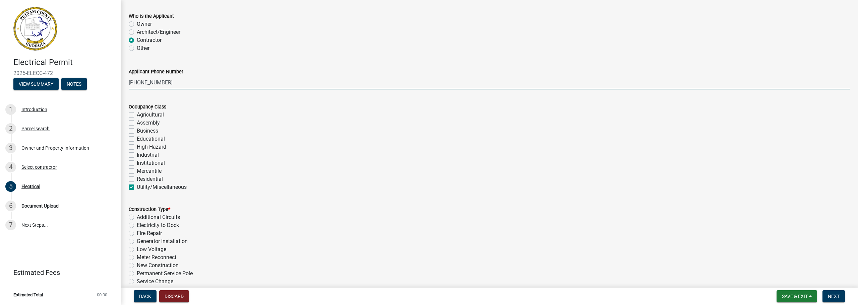
checkbox input "false"
checkbox input "true"
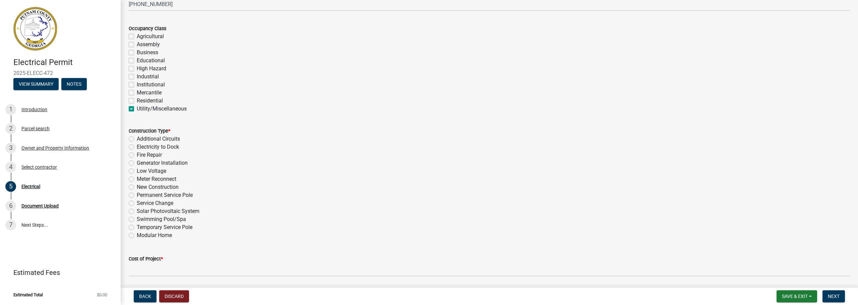
scroll to position [134, 0]
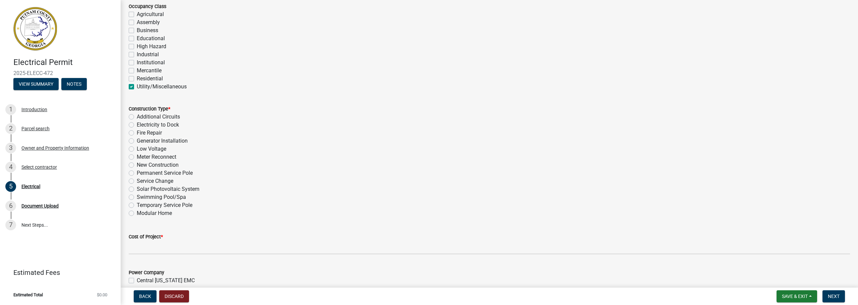
click at [137, 142] on label "Generator Installation" at bounding box center [162, 141] width 51 height 8
click at [137, 141] on input "Generator Installation" at bounding box center [139, 139] width 4 height 4
radio input "true"
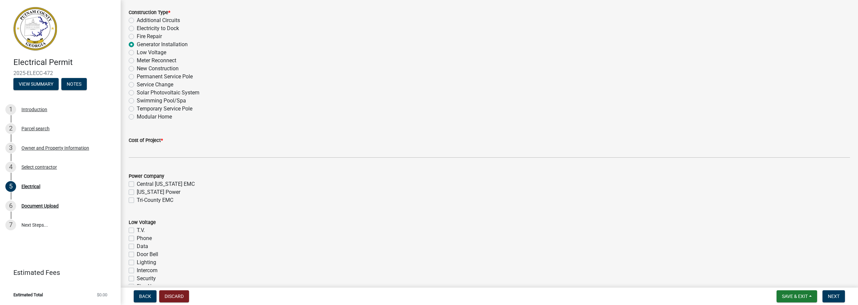
scroll to position [235, 0]
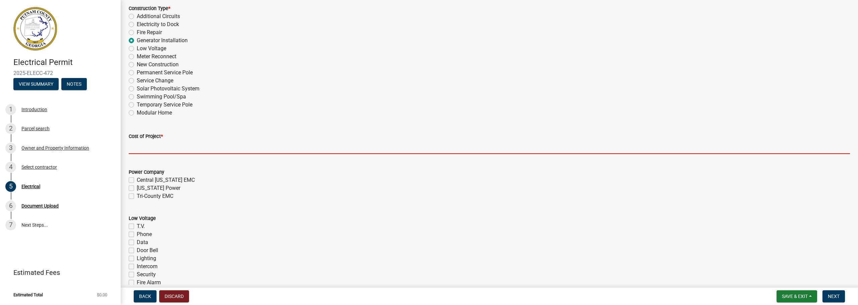
click at [166, 149] on input "text" at bounding box center [489, 147] width 721 height 14
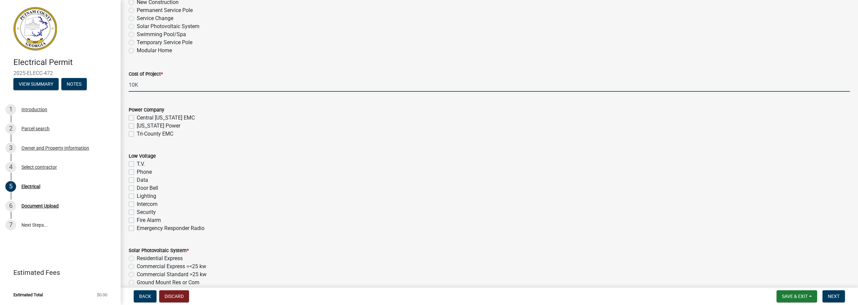
scroll to position [302, 0]
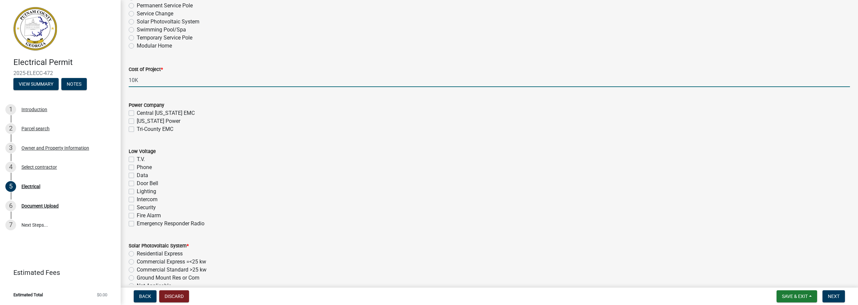
type input "10"
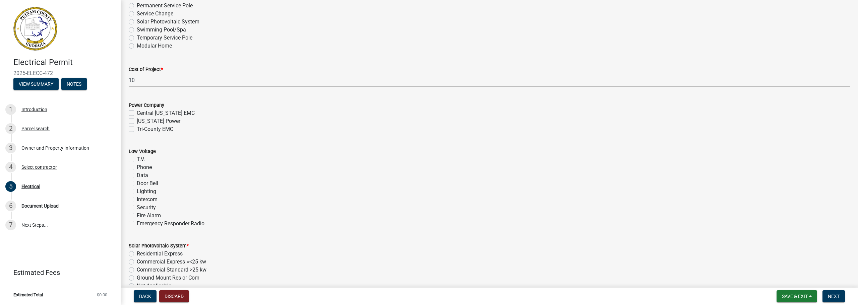
click at [137, 122] on label "Georgia Power" at bounding box center [159, 121] width 44 height 8
click at [137, 122] on input "Georgia Power" at bounding box center [139, 119] width 4 height 4
checkbox input "true"
checkbox input "false"
checkbox input "true"
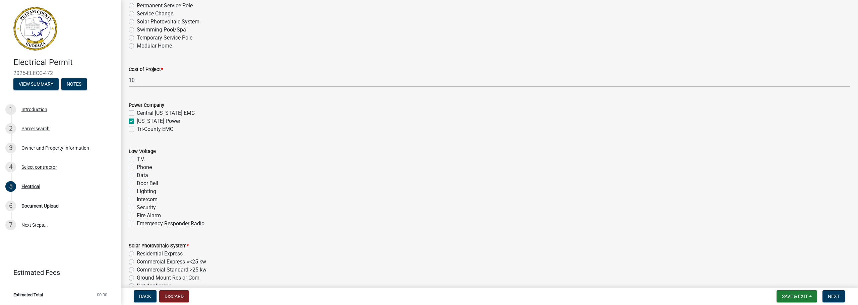
checkbox input "false"
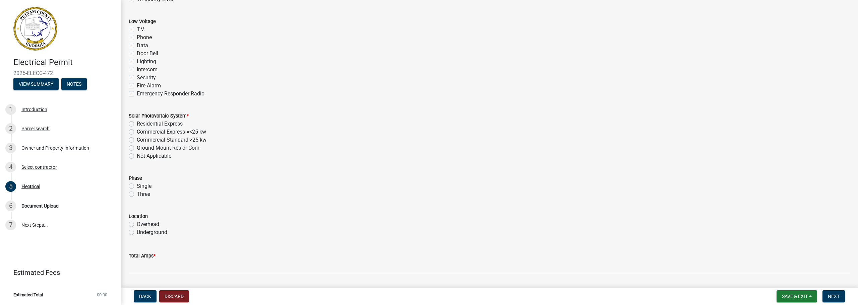
scroll to position [436, 0]
click at [137, 137] on label "Commercial Standard >25 kw" at bounding box center [172, 136] width 70 height 8
click at [137, 136] on input "Commercial Standard >25 kw" at bounding box center [139, 134] width 4 height 4
radio input "true"
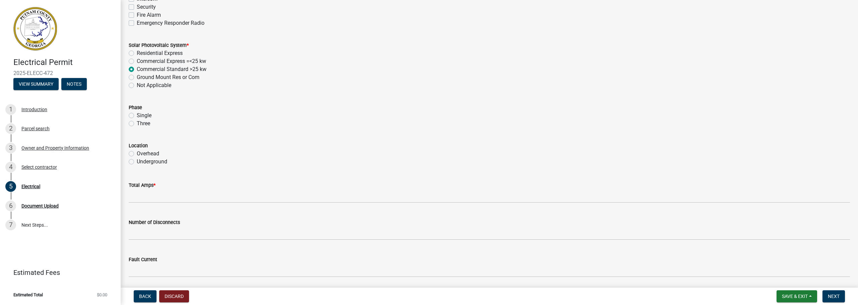
scroll to position [503, 0]
drag, startPoint x: 131, startPoint y: 115, endPoint x: 135, endPoint y: 141, distance: 26.7
click at [137, 115] on label "Single" at bounding box center [144, 115] width 15 height 8
click at [137, 115] on input "Single" at bounding box center [139, 113] width 4 height 4
radio input "true"
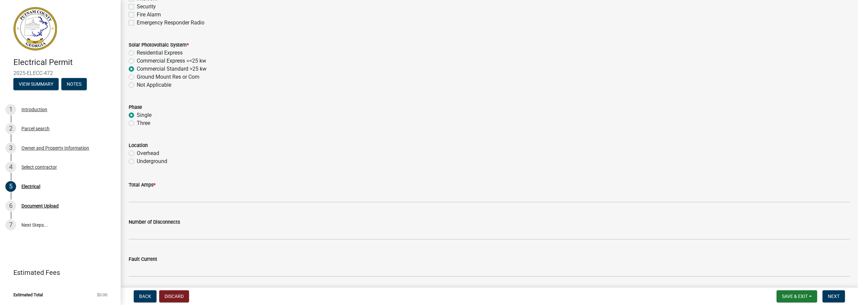
click at [137, 153] on label "Overhead" at bounding box center [148, 153] width 22 height 8
click at [137, 153] on input "Overhead" at bounding box center [139, 151] width 4 height 4
radio input "true"
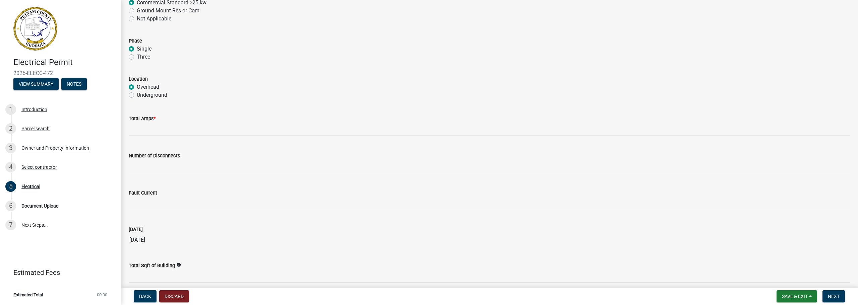
scroll to position [570, 0]
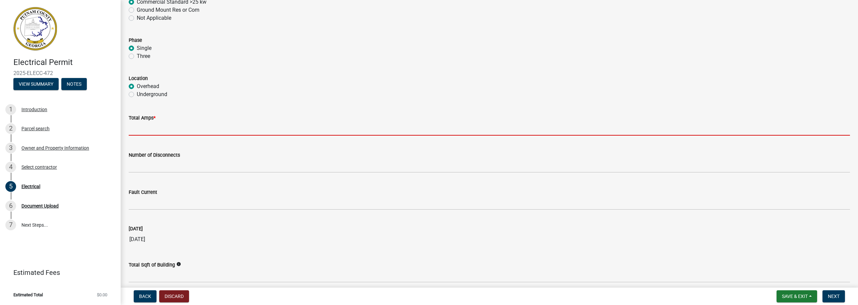
click at [169, 130] on input "text" at bounding box center [489, 129] width 721 height 14
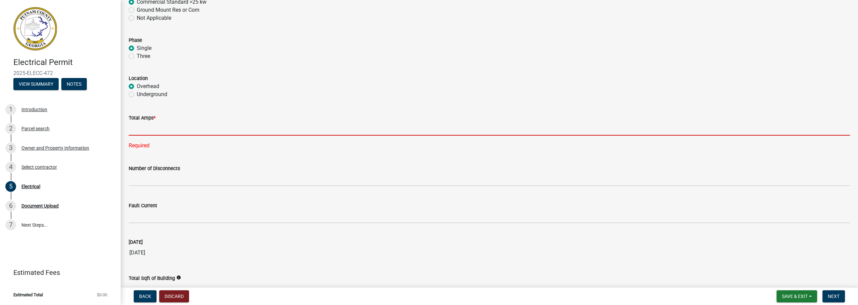
click at [148, 131] on input "text" at bounding box center [489, 129] width 721 height 14
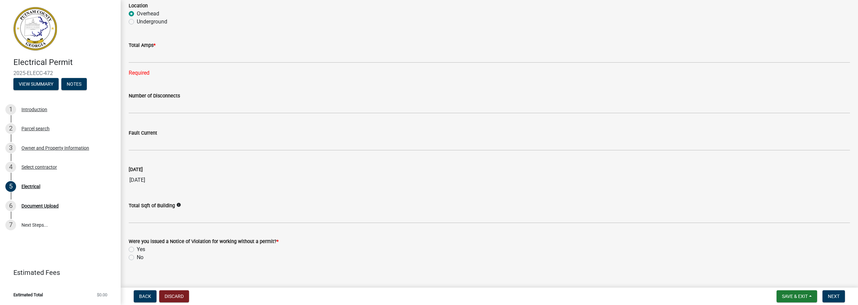
scroll to position [651, 0]
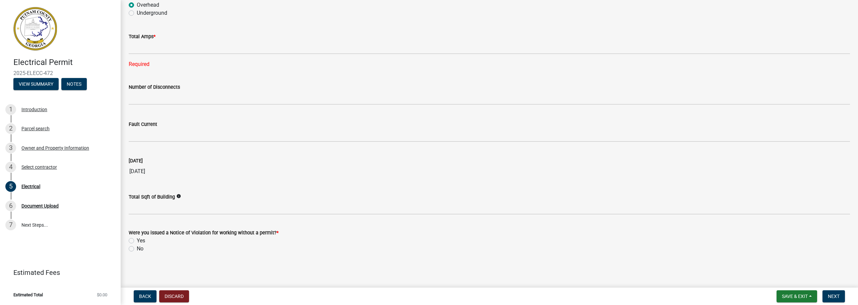
click at [137, 249] on label "No" at bounding box center [140, 249] width 7 height 8
click at [137, 249] on input "No" at bounding box center [139, 247] width 4 height 4
radio input "true"
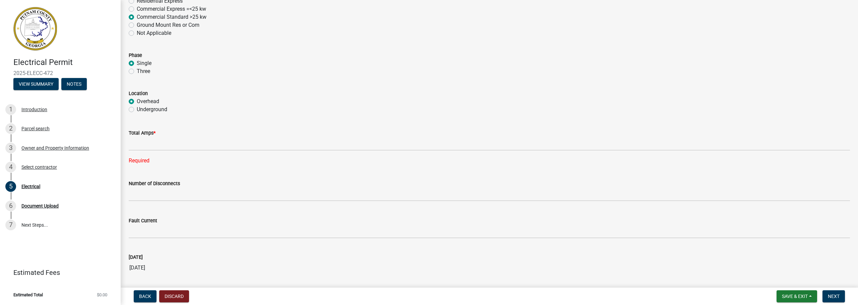
scroll to position [551, 0]
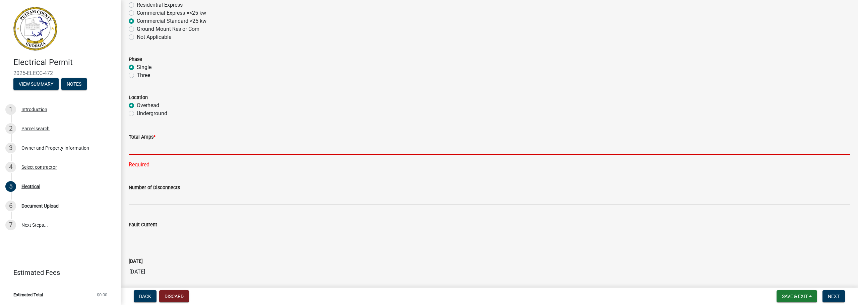
click at [188, 150] on input "text" at bounding box center [489, 148] width 721 height 14
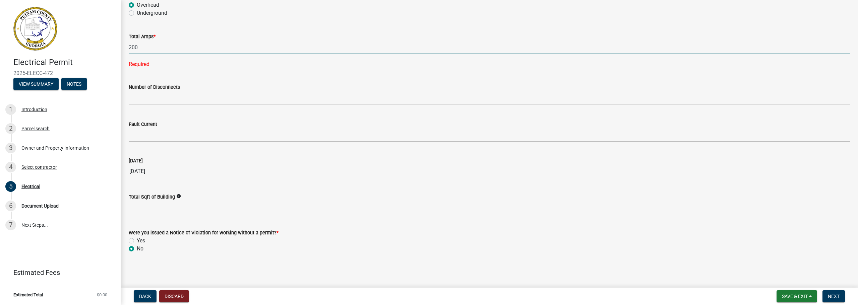
type input "200"
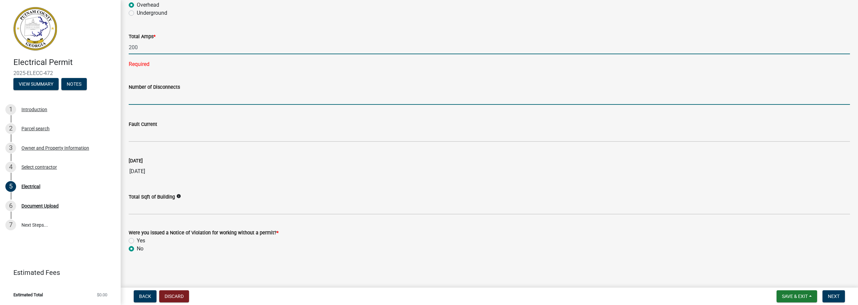
click at [160, 99] on input "text" at bounding box center [489, 98] width 721 height 14
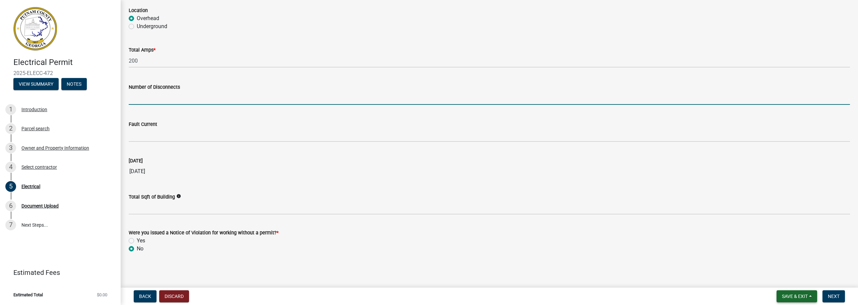
click at [793, 295] on span "Save & Exit" at bounding box center [795, 296] width 26 height 5
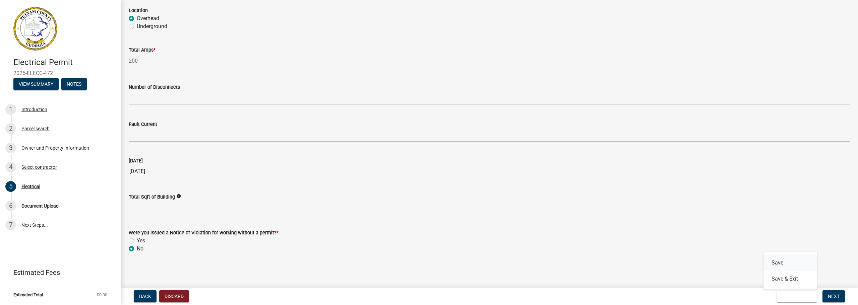
click at [779, 262] on button "Save" at bounding box center [790, 263] width 54 height 16
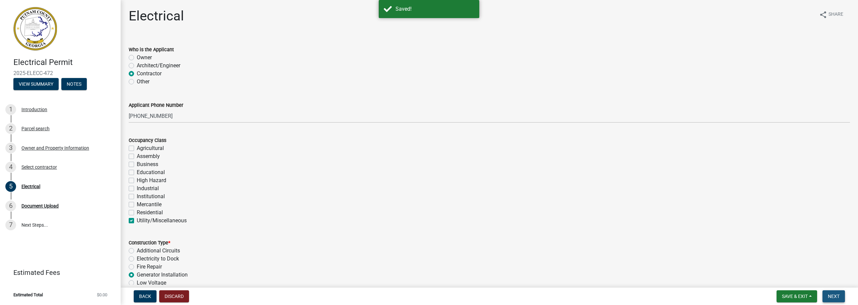
click at [836, 294] on span "Next" at bounding box center [834, 296] width 12 height 5
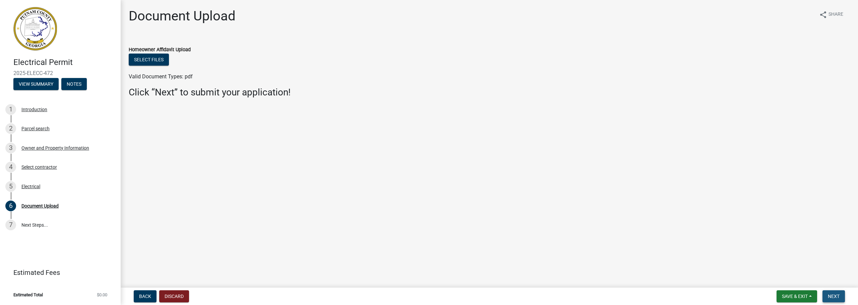
click at [832, 295] on span "Next" at bounding box center [834, 296] width 12 height 5
